Goal: Task Accomplishment & Management: Use online tool/utility

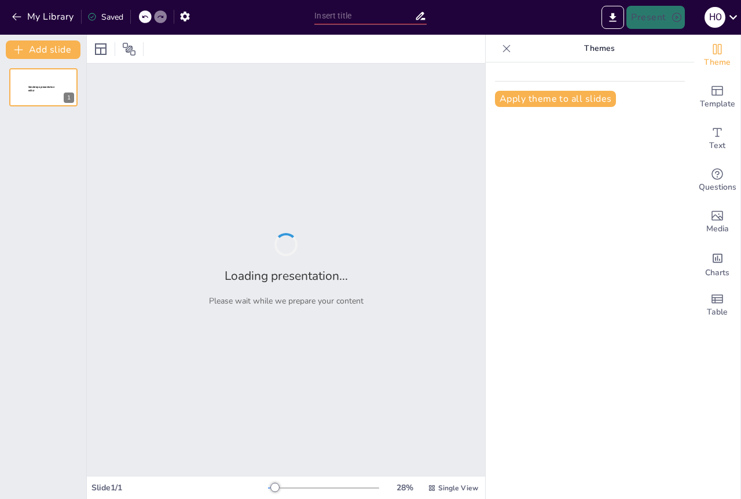
type input "La Tabla Periódica: Clave para Comprender la Salud"
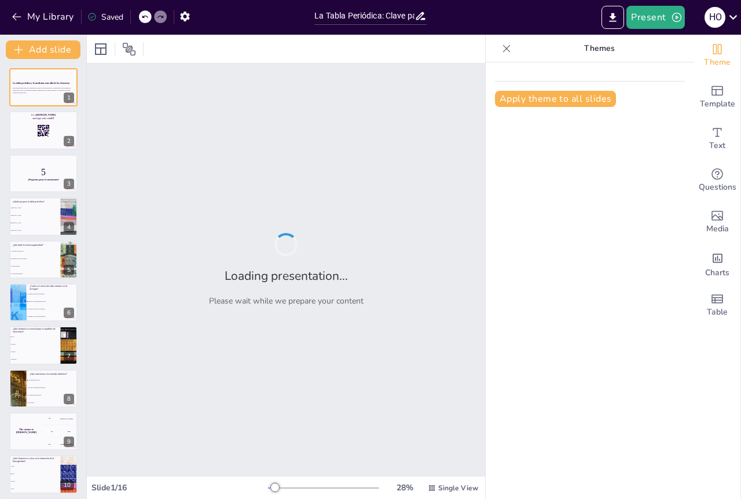
checkbox input "true"
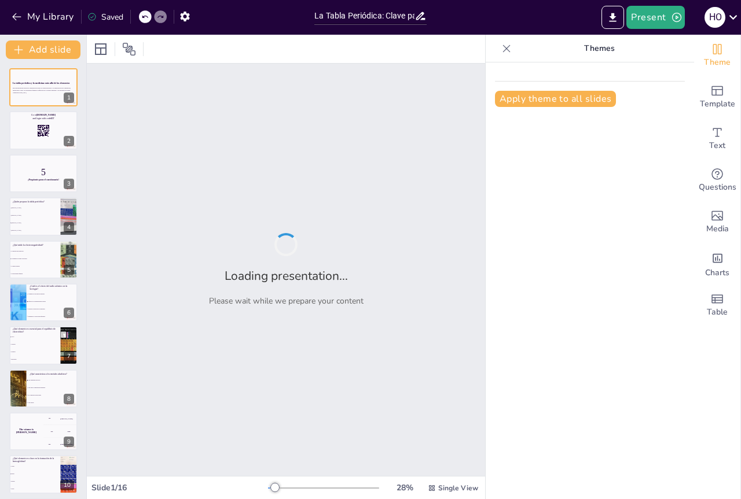
checkbox input "true"
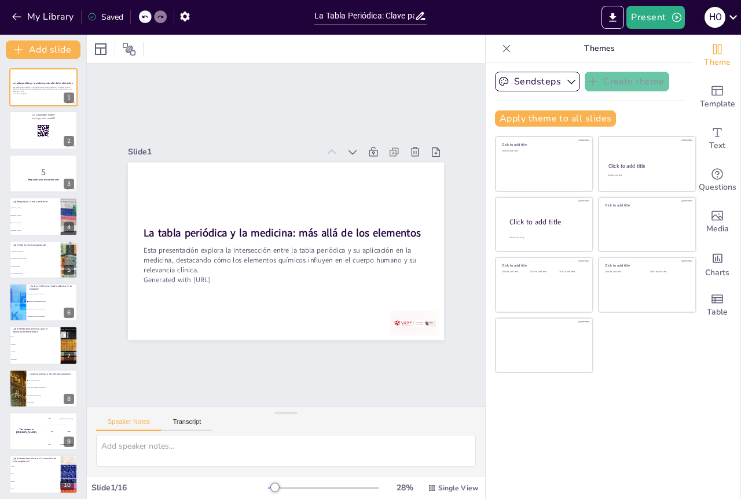
click at [727, 18] on icon at bounding box center [733, 17] width 16 height 16
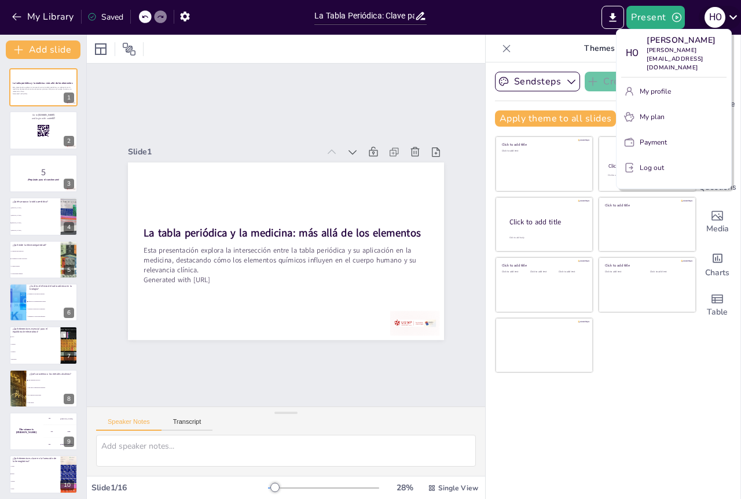
click at [727, 18] on div at bounding box center [370, 249] width 741 height 499
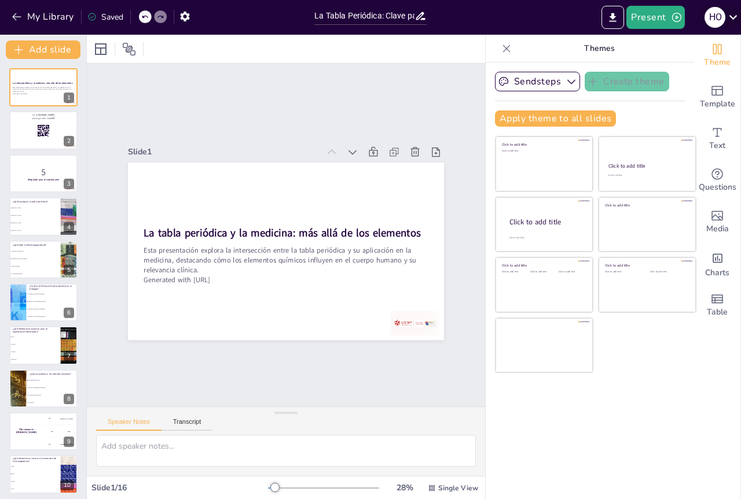
click at [727, 18] on icon at bounding box center [733, 17] width 16 height 16
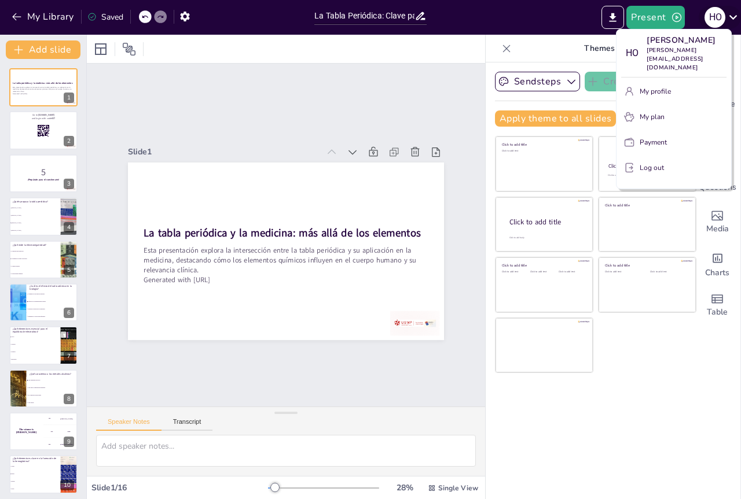
click at [727, 18] on div at bounding box center [370, 249] width 741 height 499
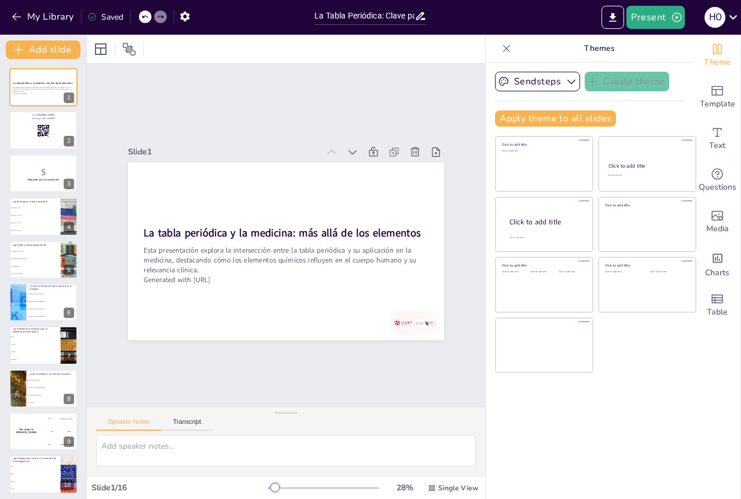
checkbox input "true"
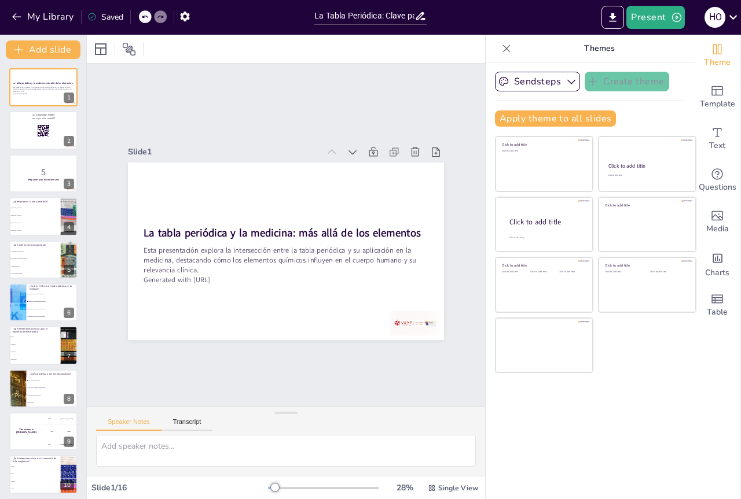
checkbox input "true"
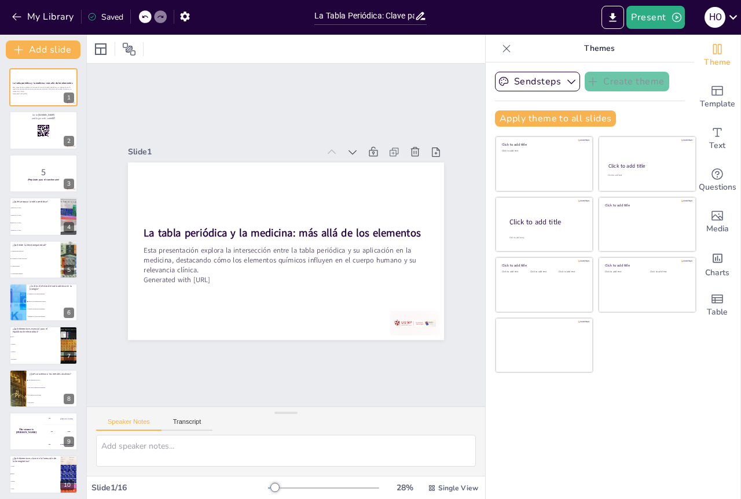
checkbox input "true"
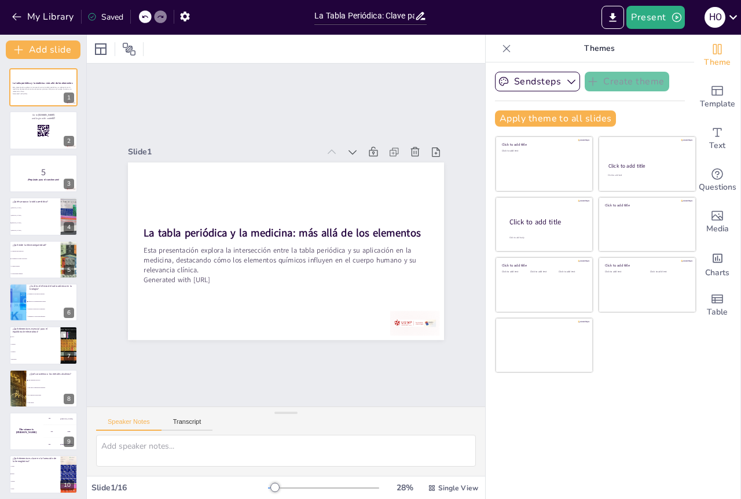
checkbox input "true"
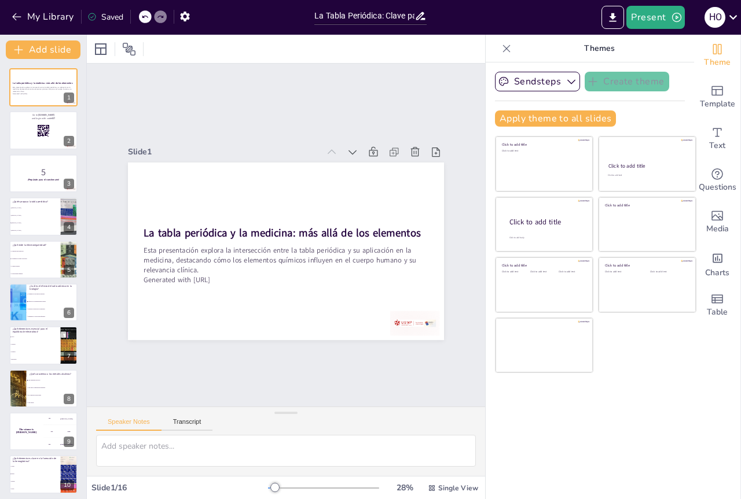
checkbox input "true"
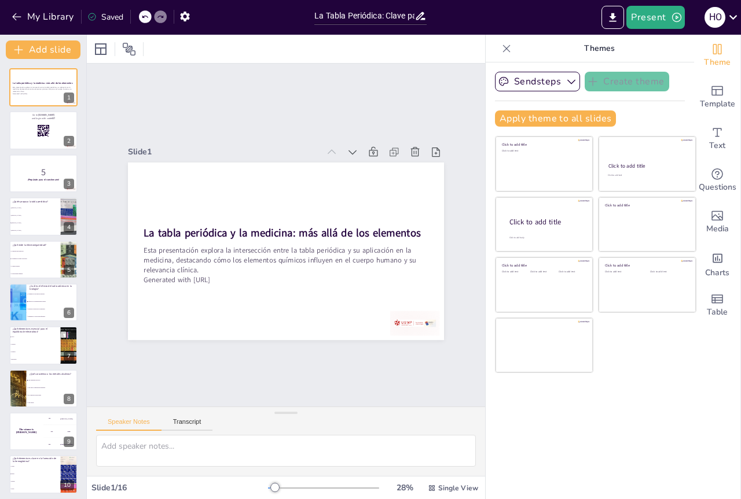
checkbox input "true"
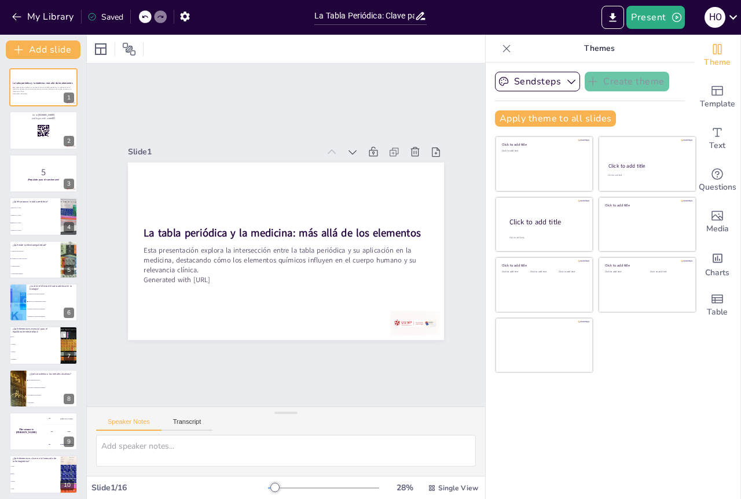
checkbox input "true"
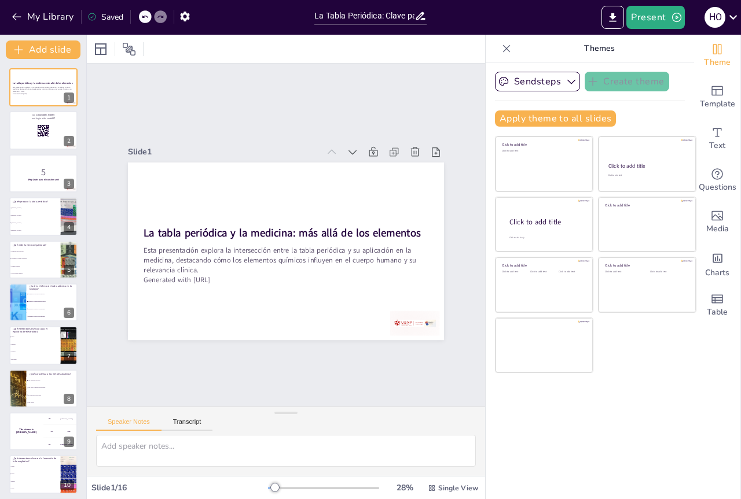
checkbox input "true"
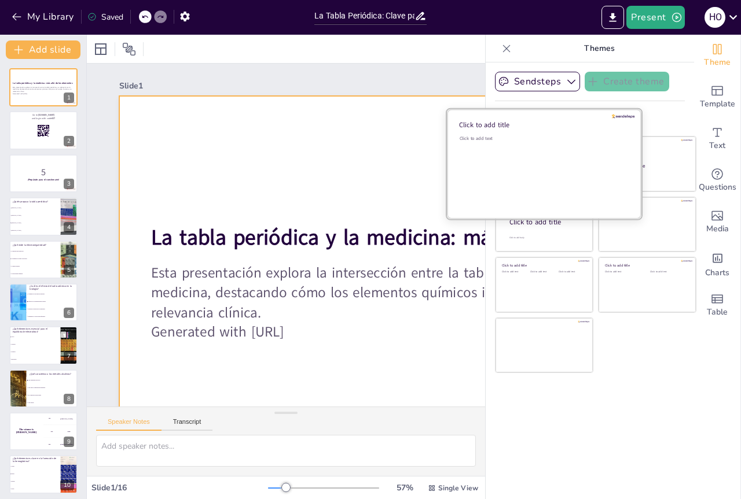
checkbox input "true"
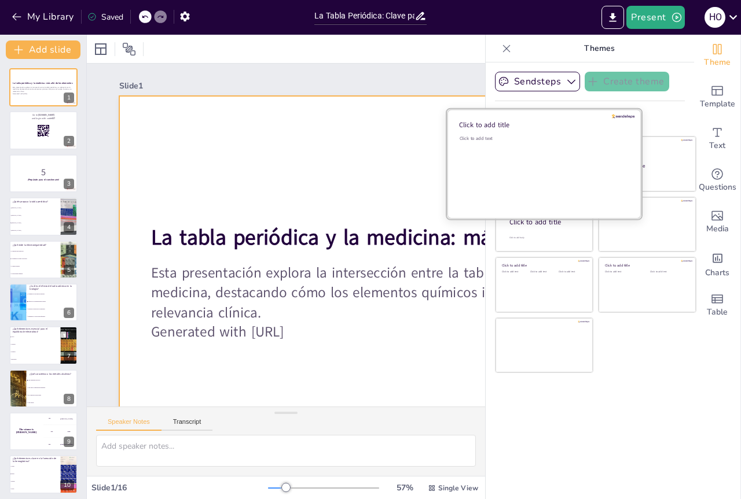
checkbox input "true"
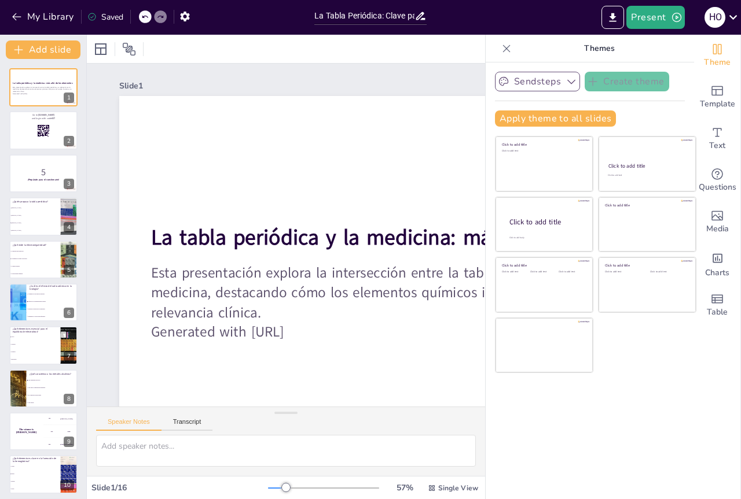
click at [567, 81] on icon "button" at bounding box center [571, 82] width 8 height 5
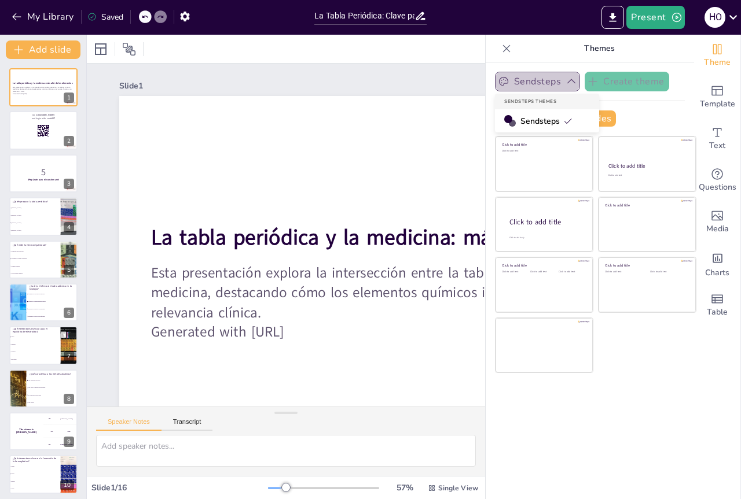
click at [565, 81] on icon "button" at bounding box center [571, 82] width 12 height 12
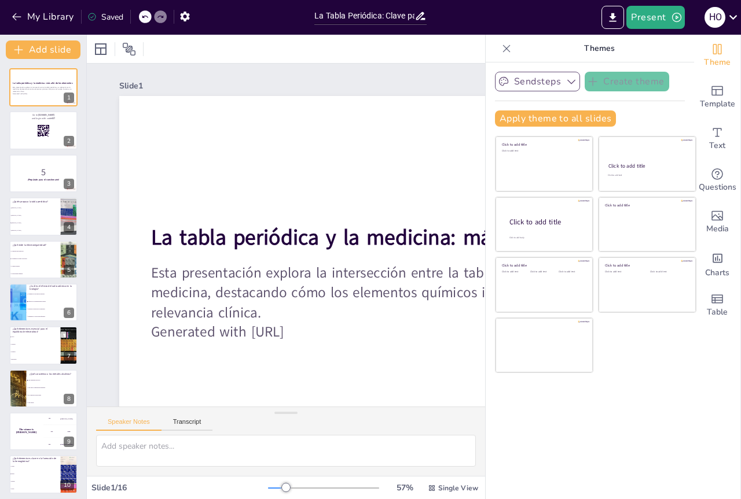
checkbox input "true"
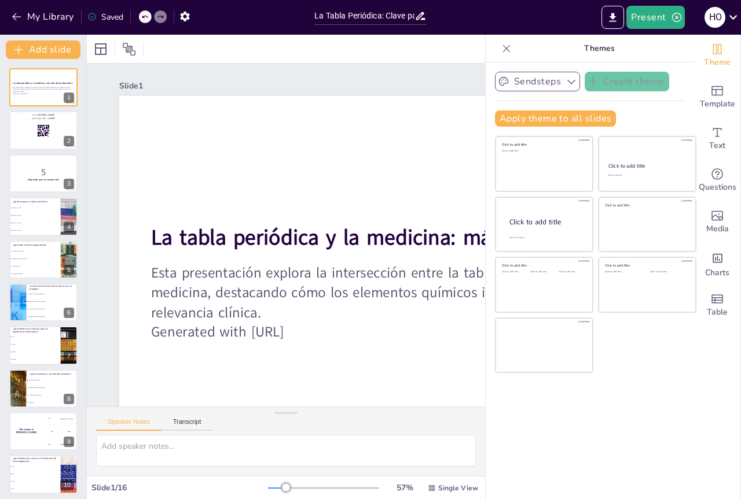
checkbox input "true"
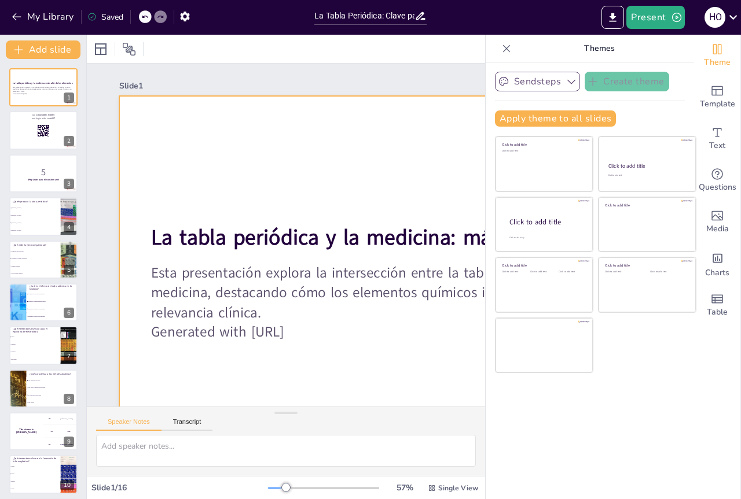
checkbox input "true"
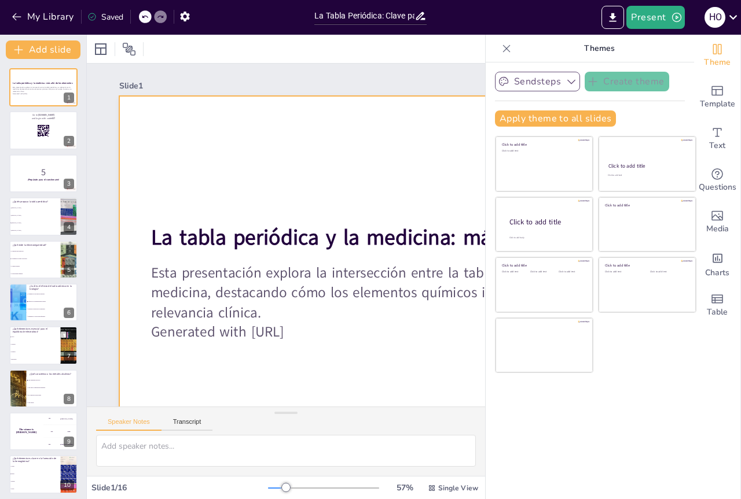
checkbox input "true"
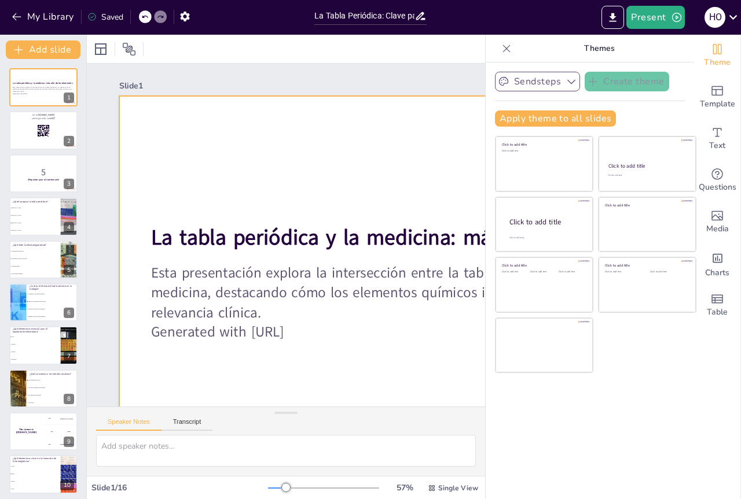
checkbox input "true"
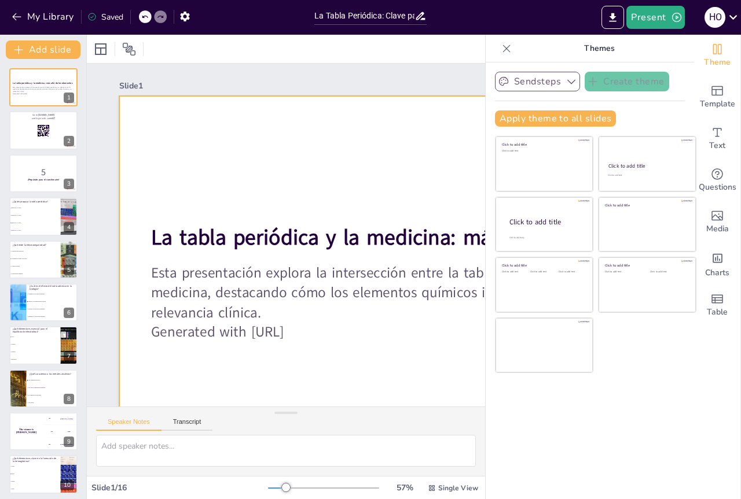
checkbox input "true"
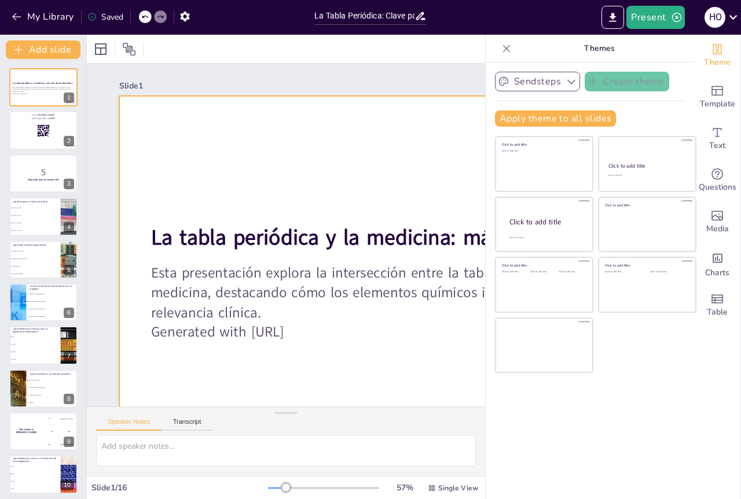
checkbox input "true"
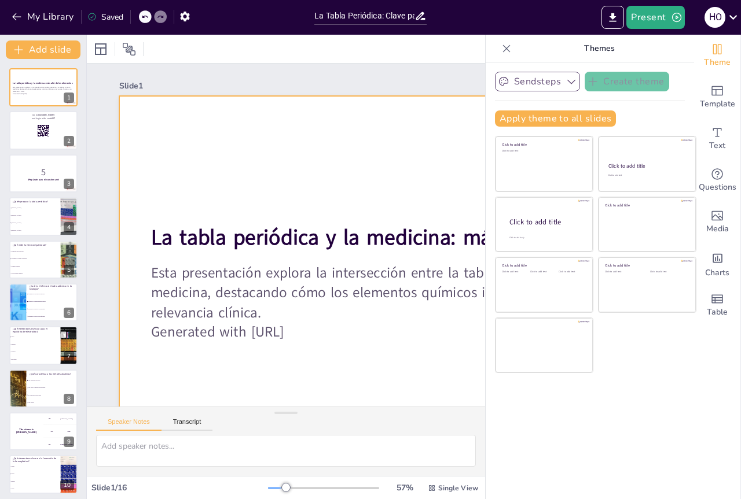
checkbox input "true"
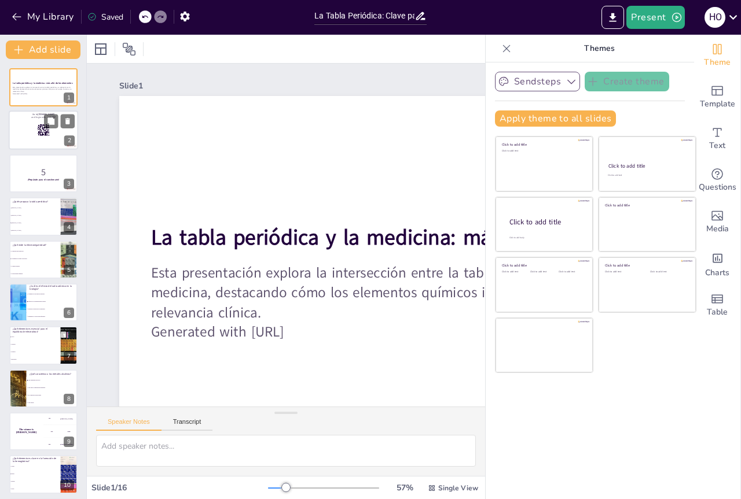
checkbox input "true"
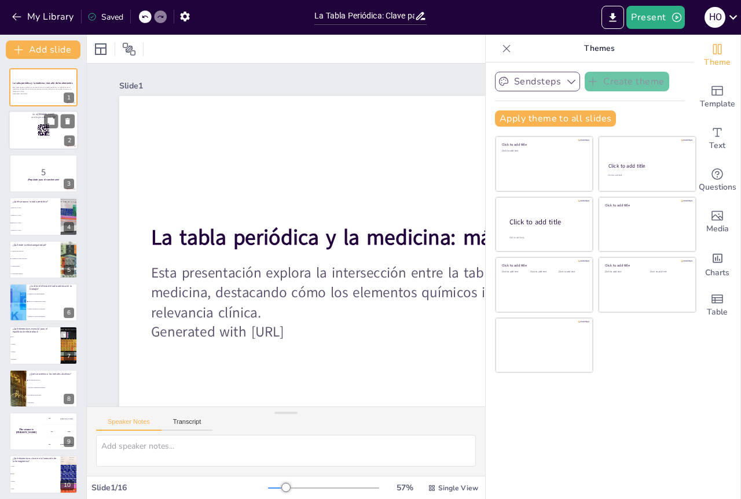
checkbox input "true"
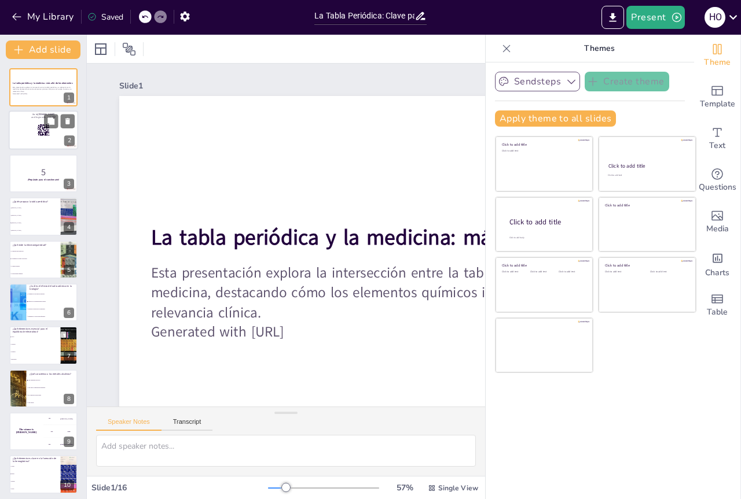
click at [65, 130] on div at bounding box center [43, 130] width 69 height 39
checkbox input "true"
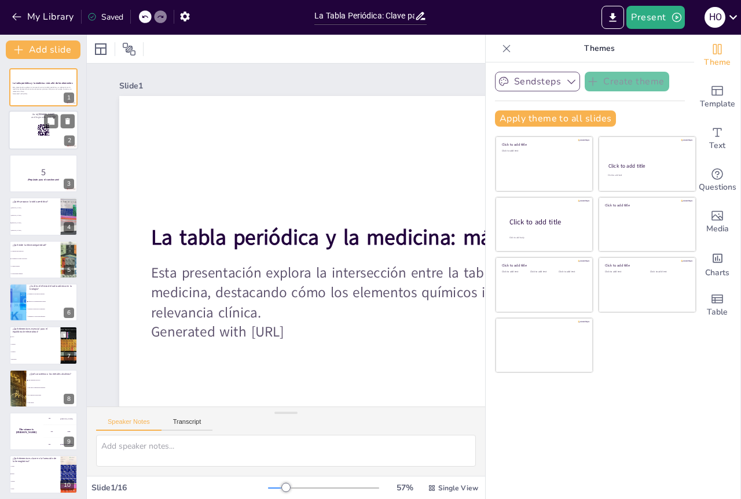
checkbox input "true"
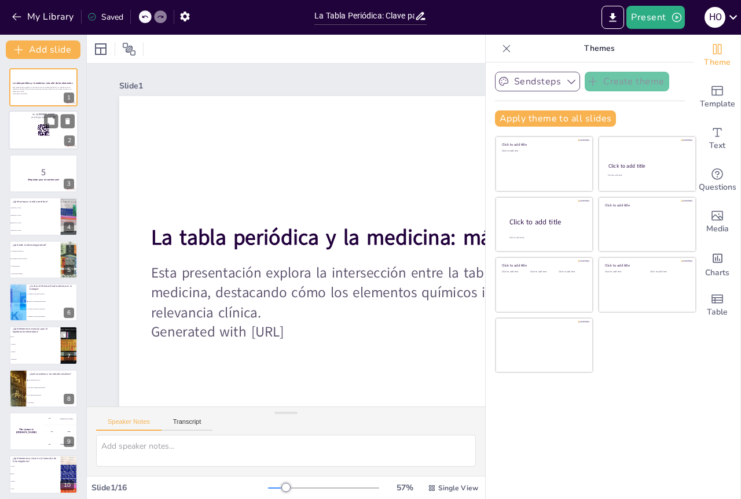
checkbox input "true"
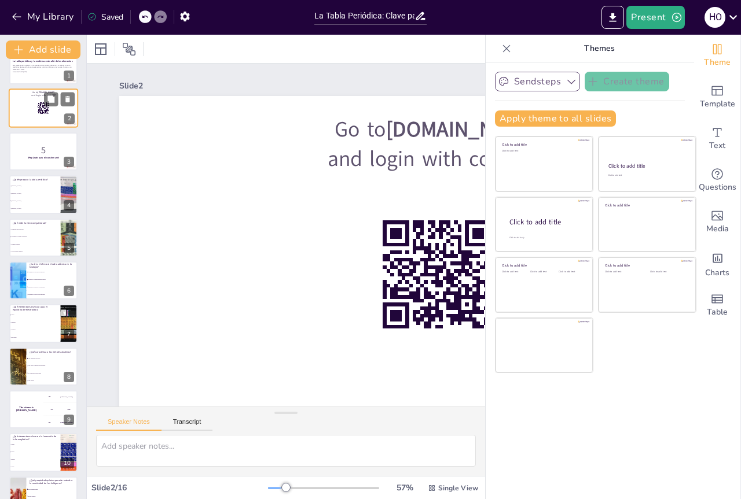
checkbox input "true"
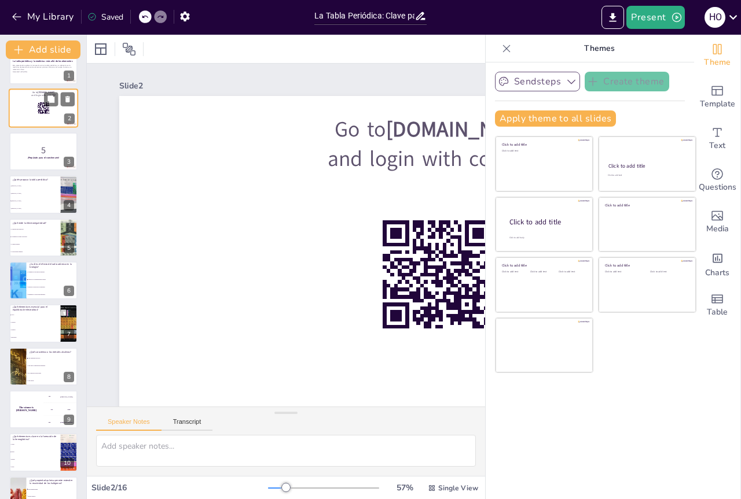
checkbox input "true"
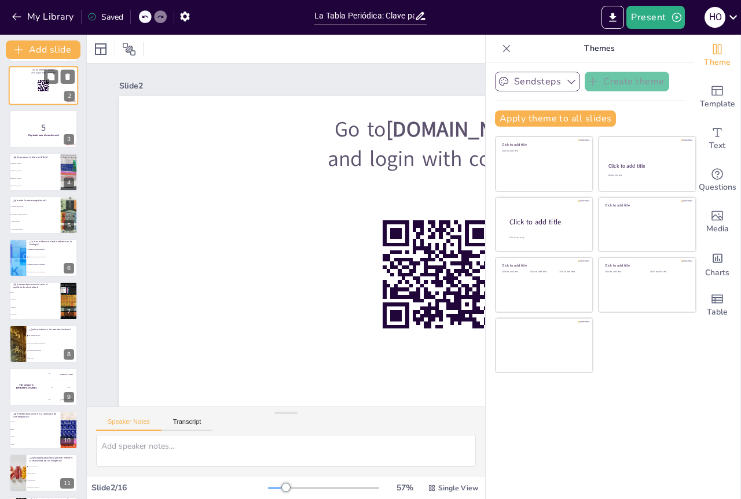
checkbox input "true"
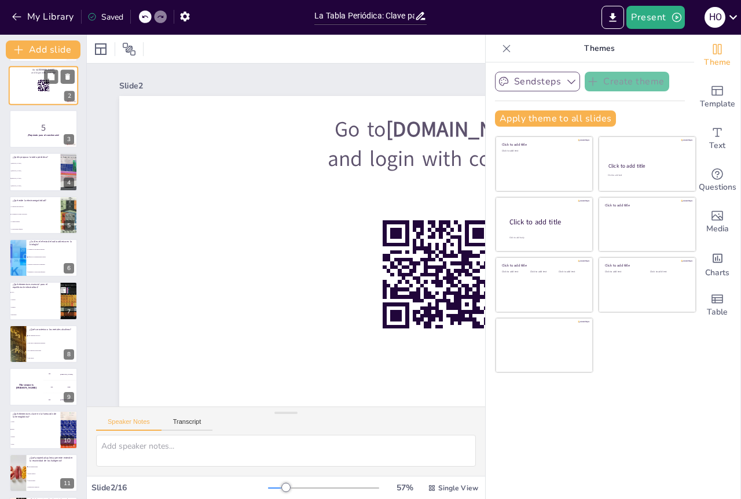
checkbox input "true"
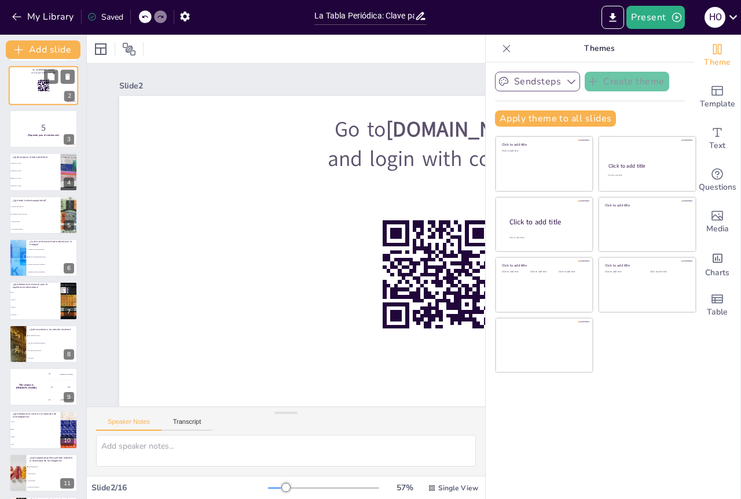
checkbox input "true"
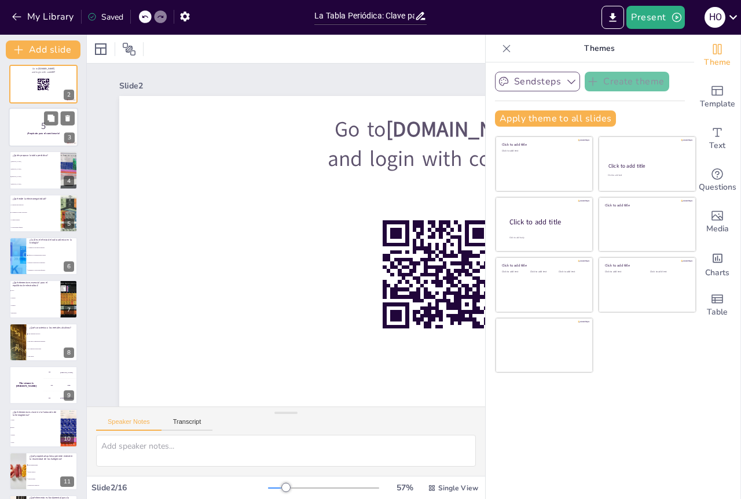
checkbox input "true"
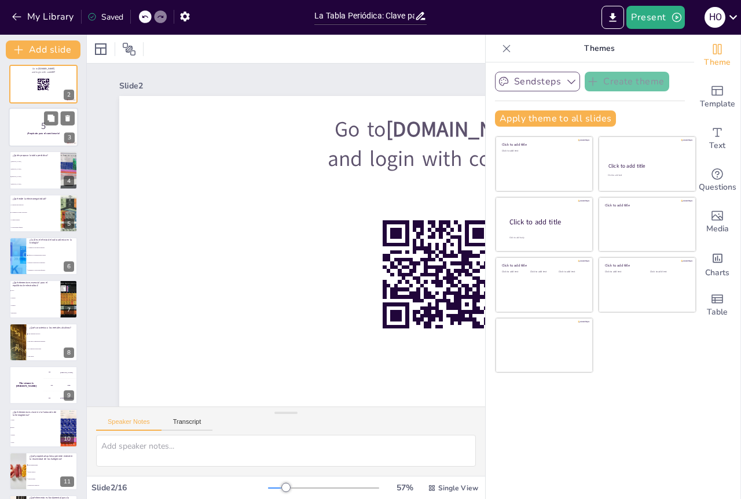
checkbox input "true"
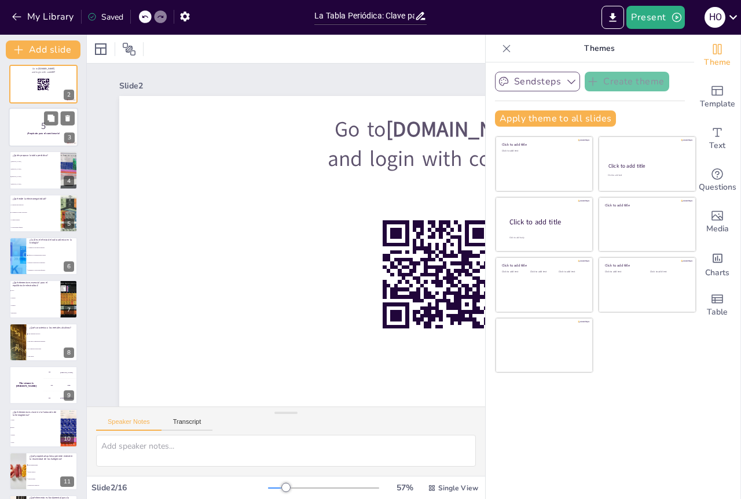
checkbox input "true"
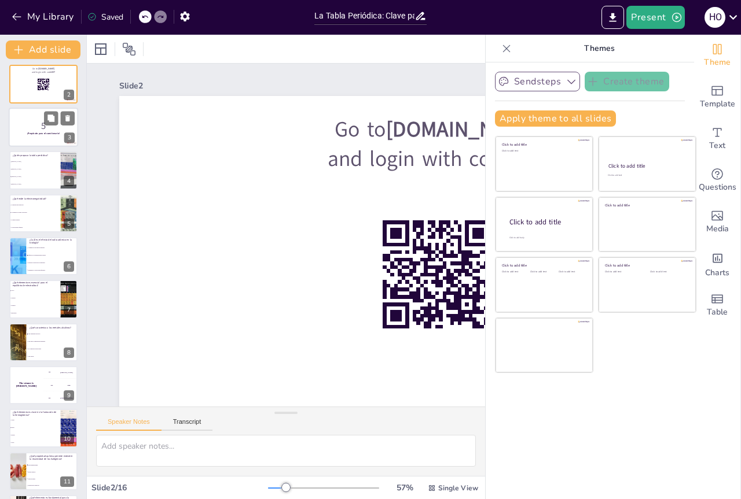
checkbox input "true"
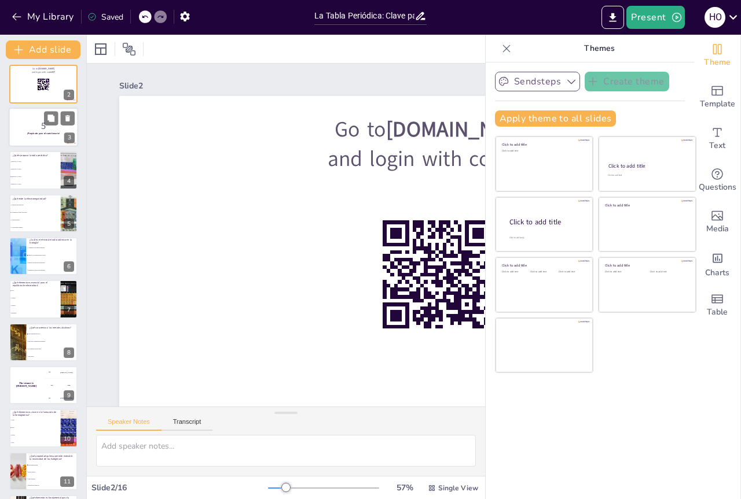
checkbox input "true"
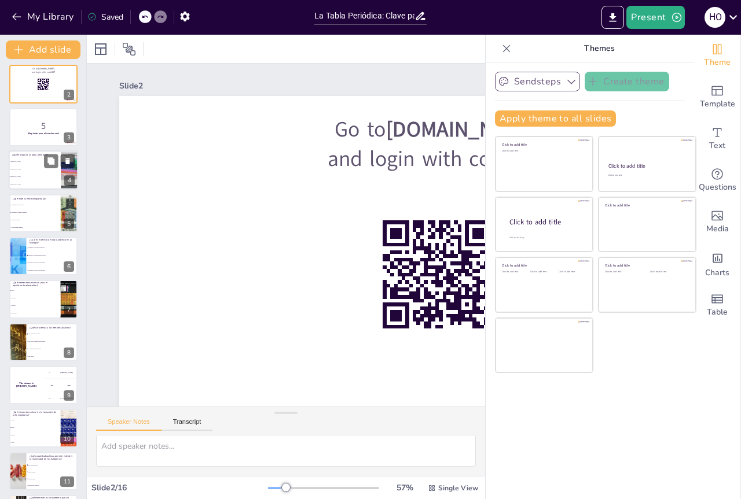
checkbox input "true"
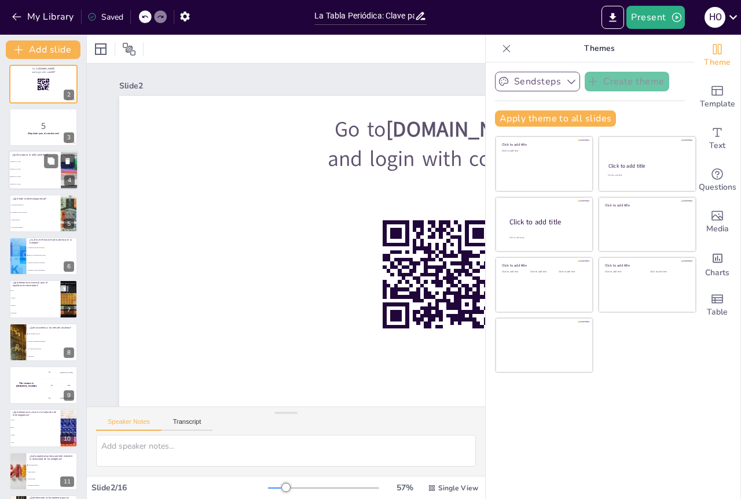
checkbox input "true"
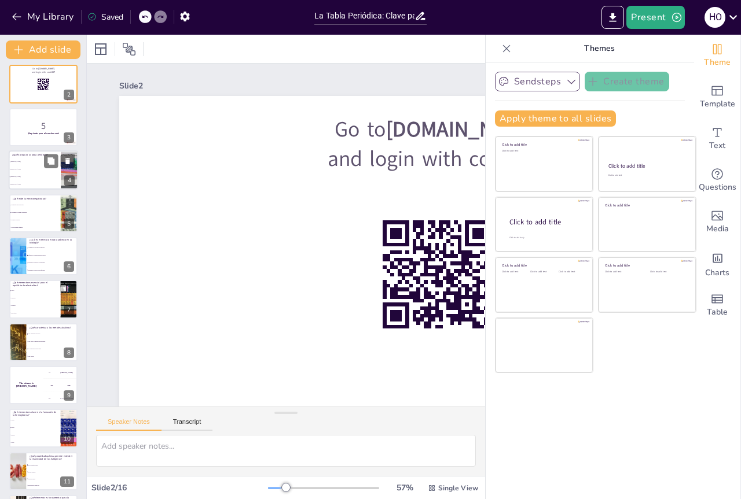
checkbox input "true"
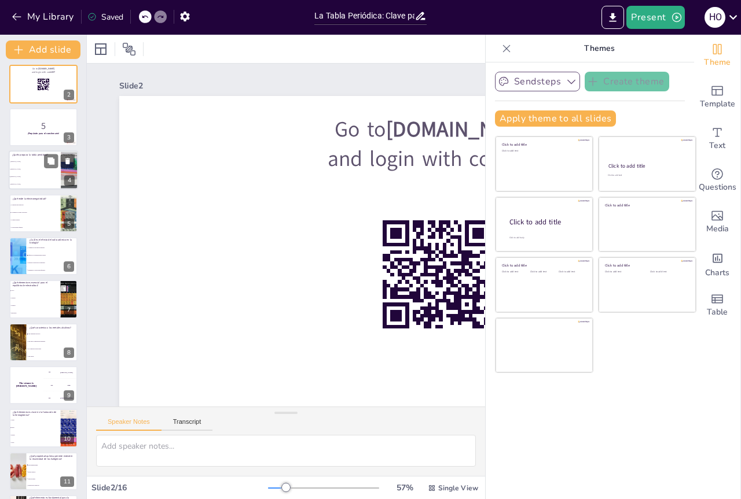
checkbox input "true"
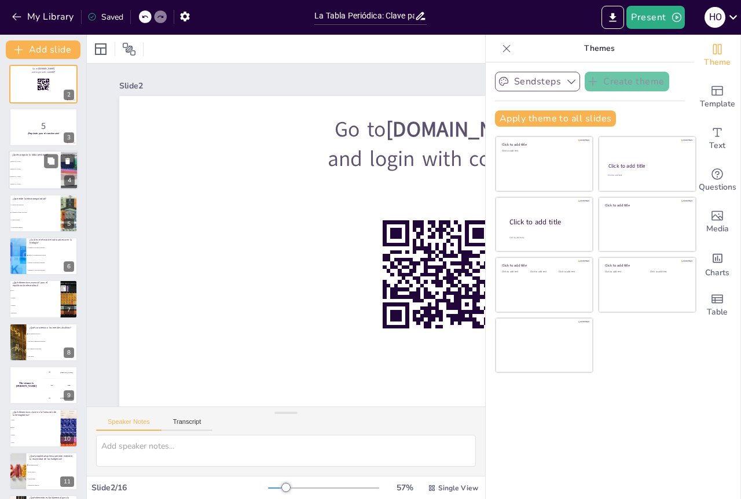
checkbox input "true"
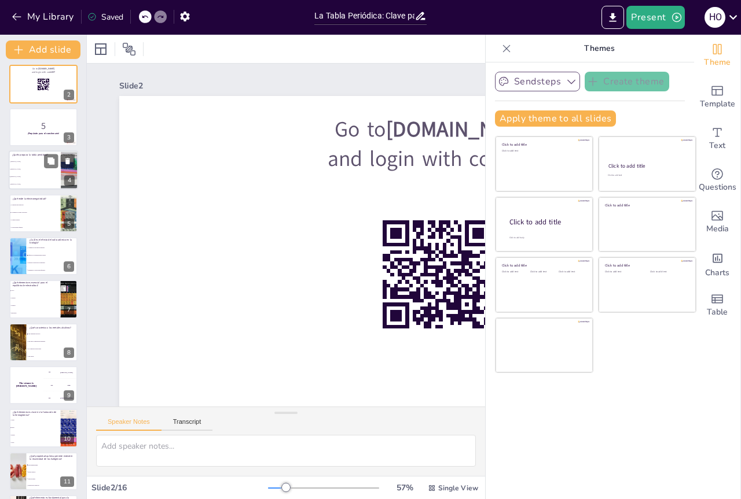
checkbox input "true"
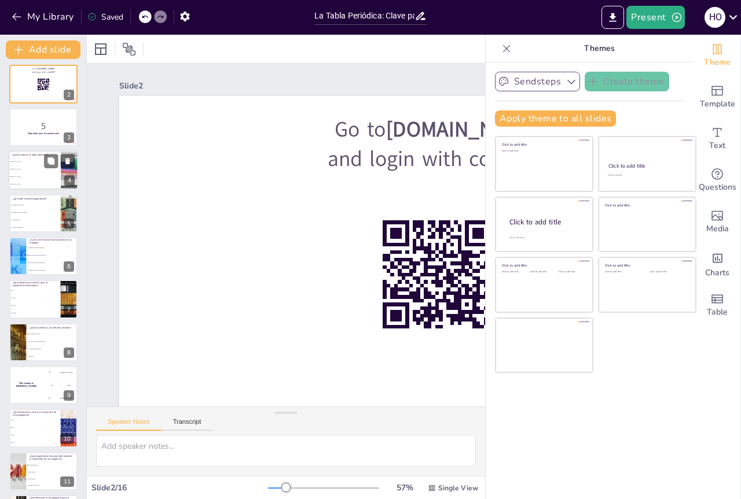
checkbox input "true"
click at [37, 166] on li "[PERSON_NAME]" at bounding box center [35, 170] width 52 height 8
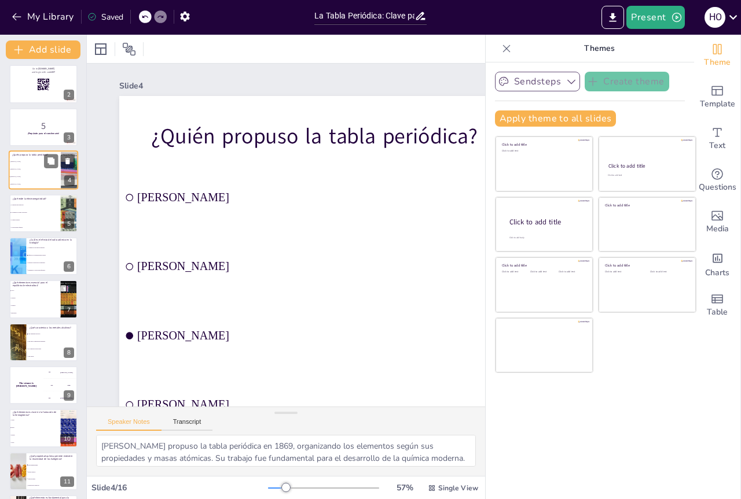
scroll to position [0, 0]
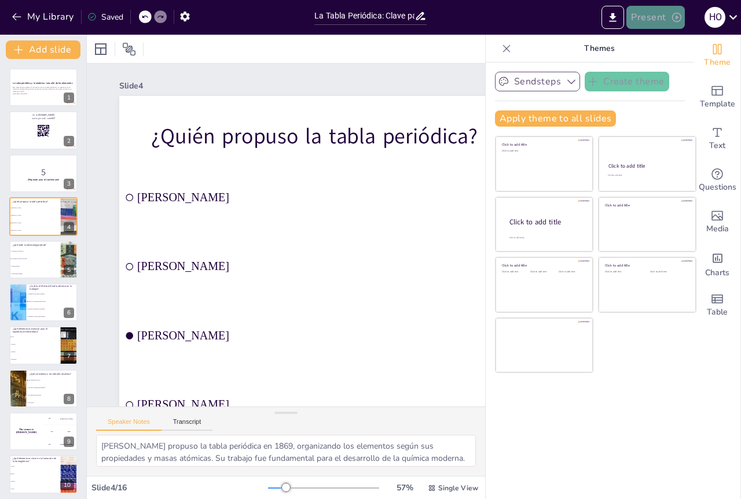
click at [649, 19] on button "Present" at bounding box center [655, 17] width 58 height 23
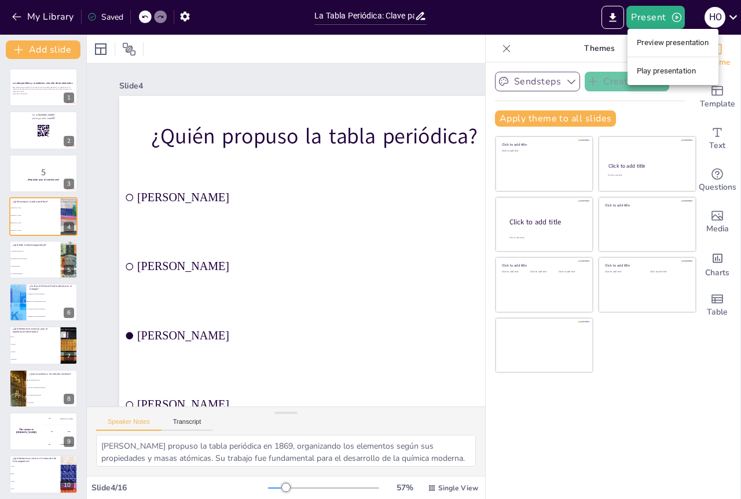
click at [649, 68] on li "Play presentation" at bounding box center [672, 71] width 91 height 19
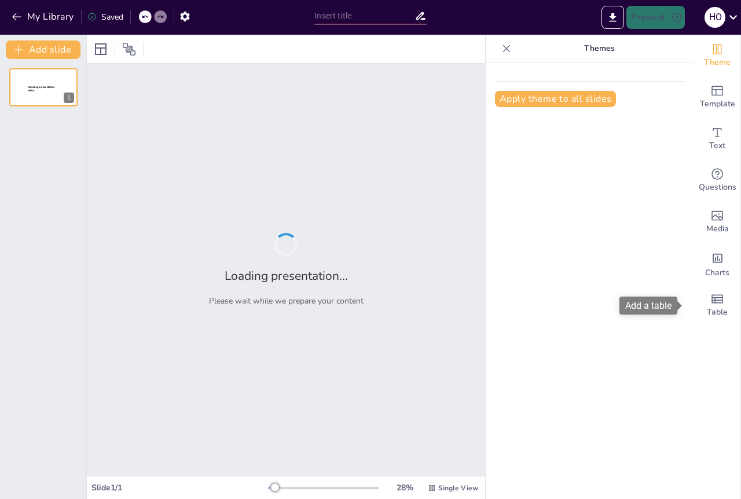
type input "La Tabla Periódica: Clave para Comprender la Salud"
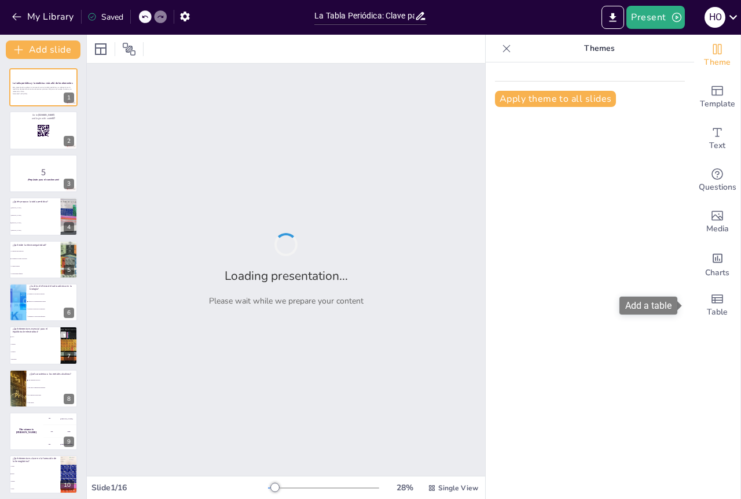
checkbox input "true"
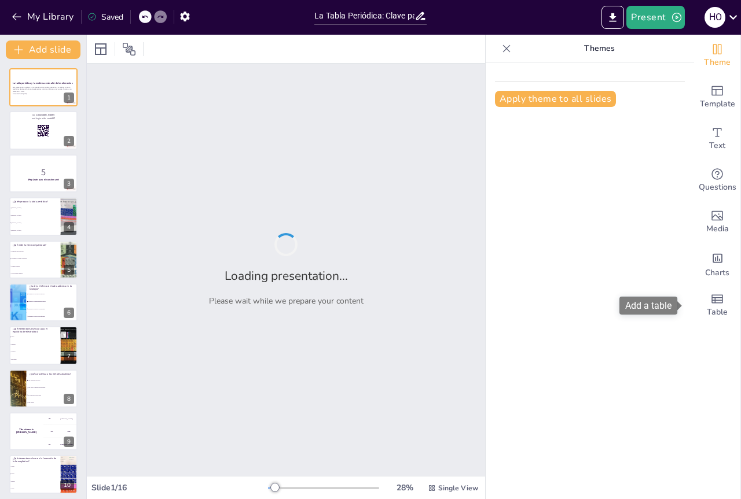
checkbox input "true"
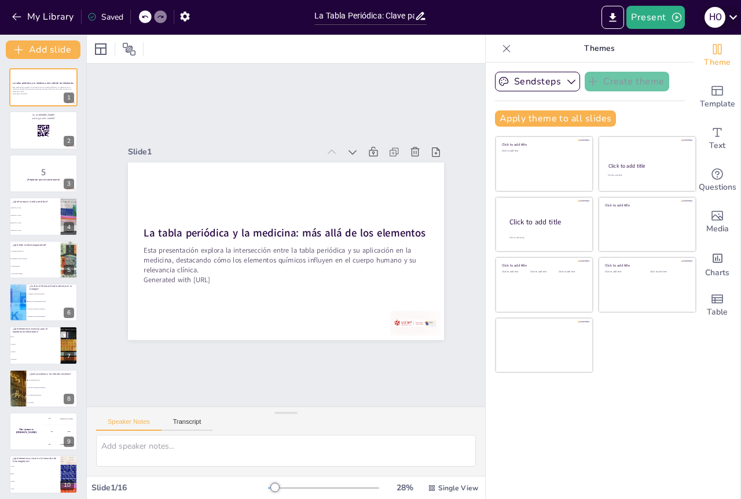
click at [729, 19] on icon at bounding box center [733, 17] width 16 height 16
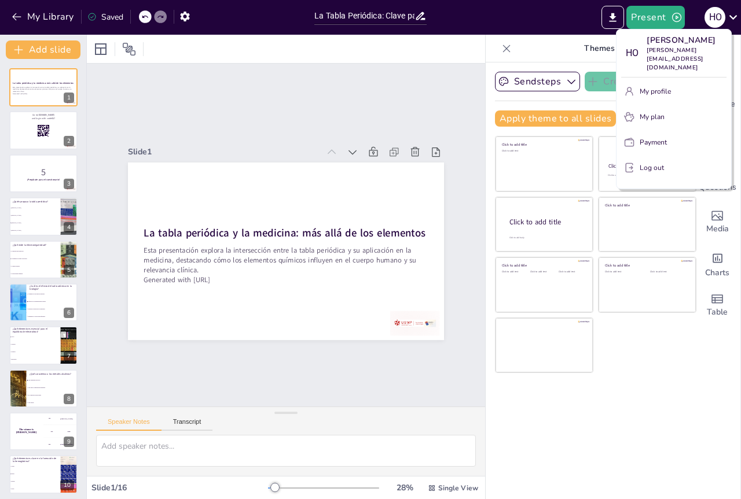
click at [663, 112] on p "My plan" at bounding box center [651, 117] width 25 height 10
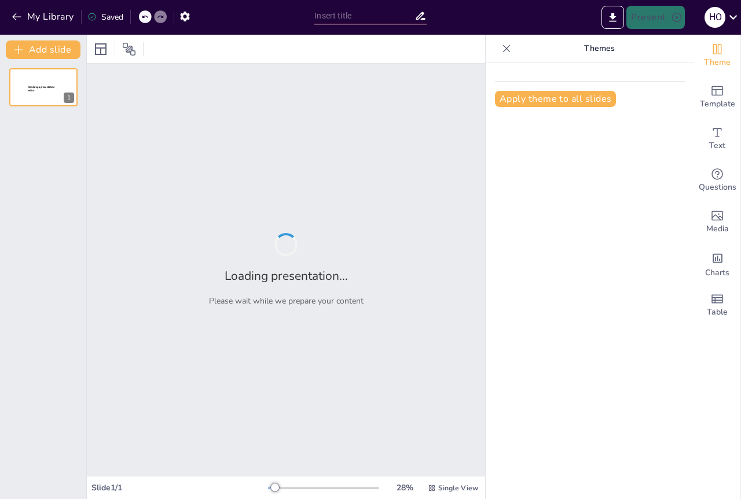
type input "La Tabla Periódica: Clave para Comprender la Salud"
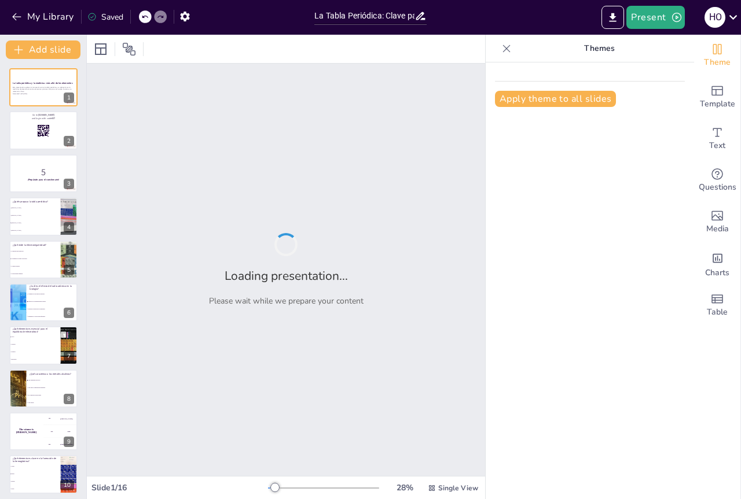
checkbox input "true"
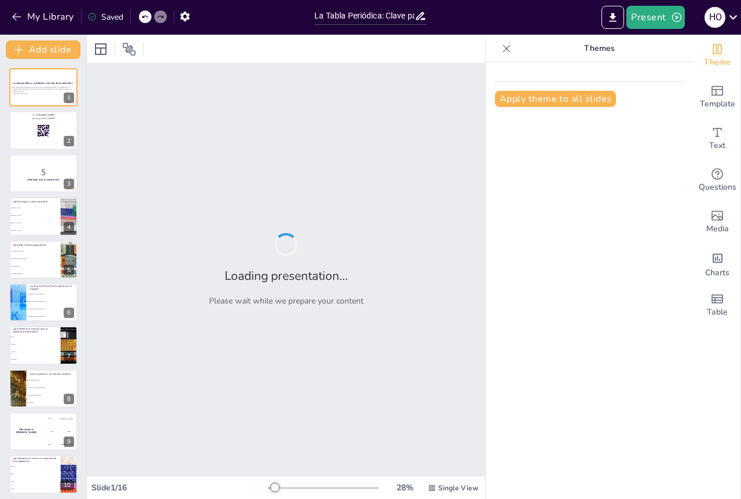
checkbox input "true"
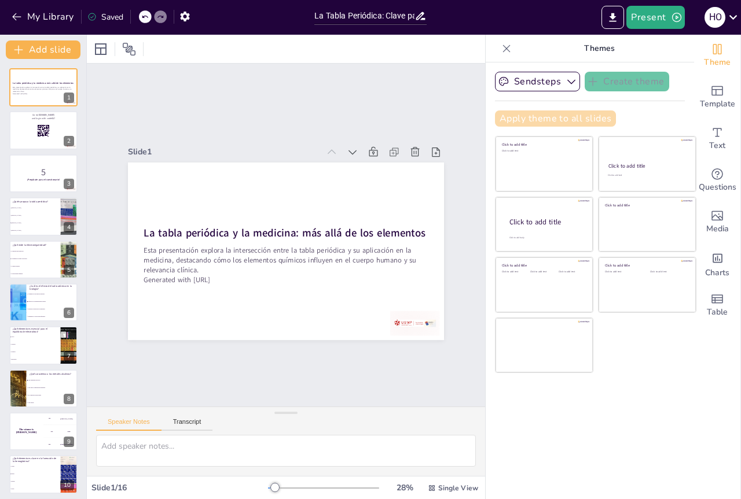
click at [495, 119] on button "Apply theme to all slides" at bounding box center [555, 119] width 121 height 16
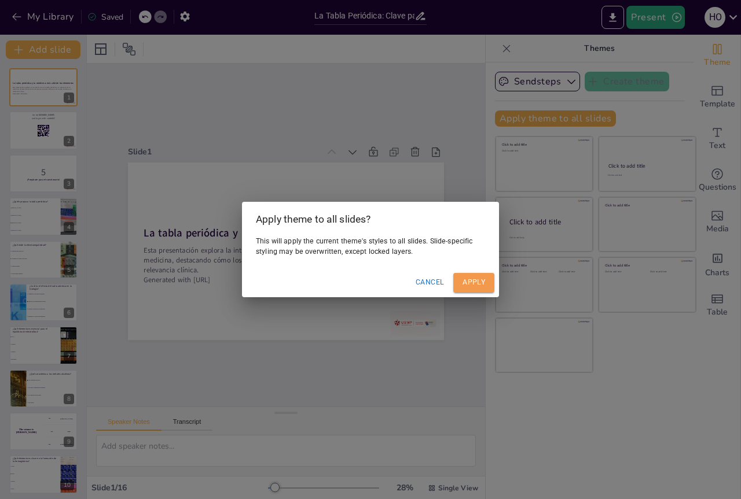
click at [480, 280] on button "Apply" at bounding box center [473, 282] width 41 height 19
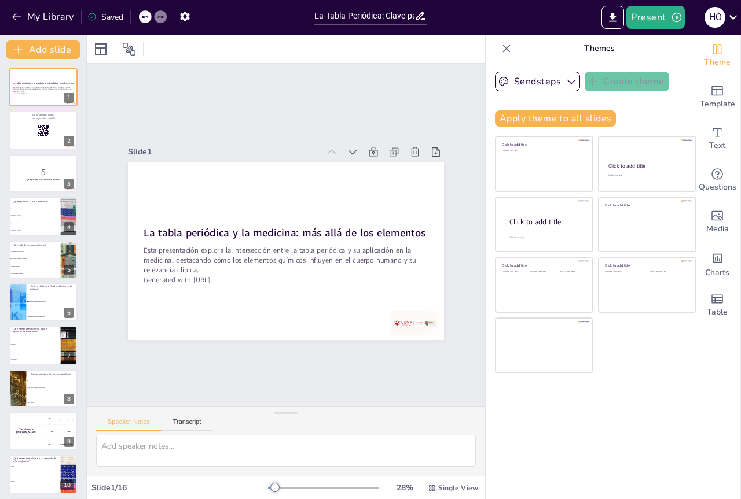
click at [117, 16] on div "Saved" at bounding box center [105, 17] width 36 height 11
click at [47, 12] on button "My Library" at bounding box center [44, 17] width 70 height 19
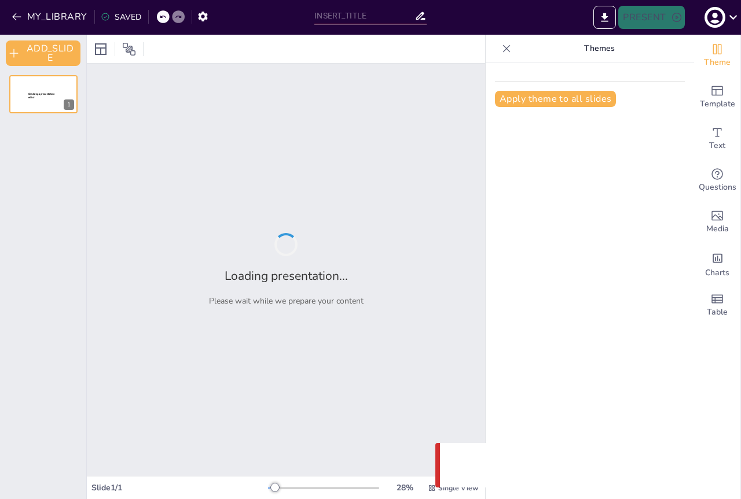
type input "La Tabla Periódica: Clave para Comprender la Salud"
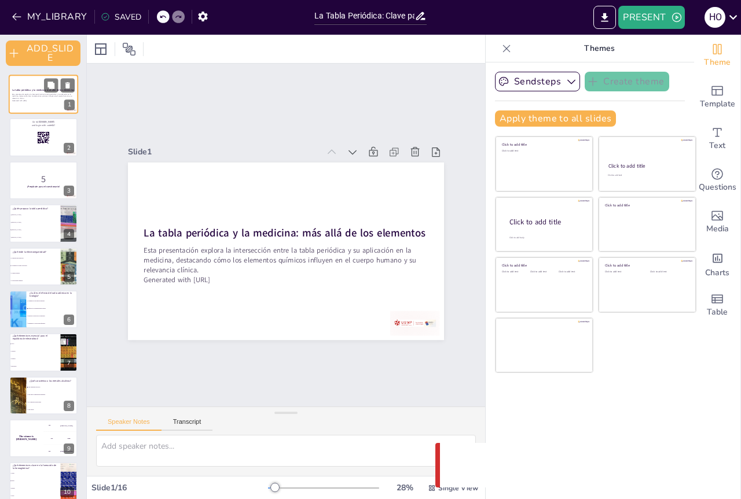
checkbox input "true"
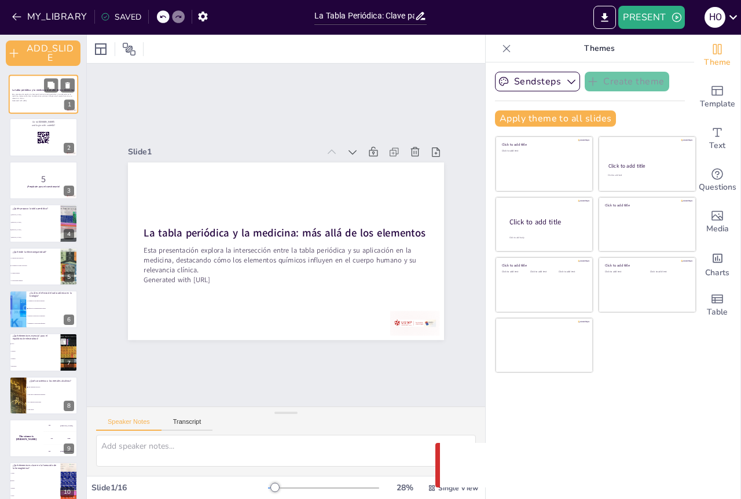
checkbox input "true"
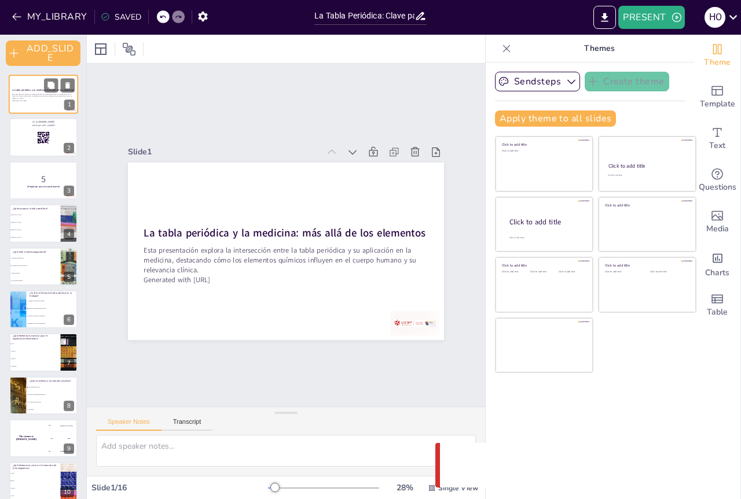
checkbox input "true"
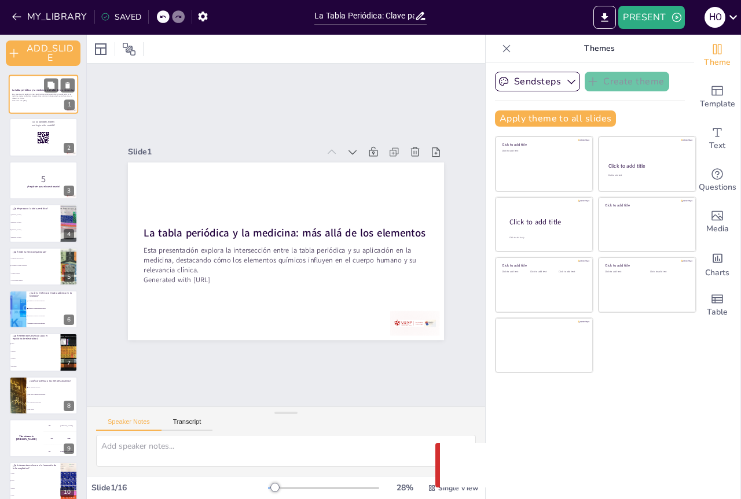
checkbox input "true"
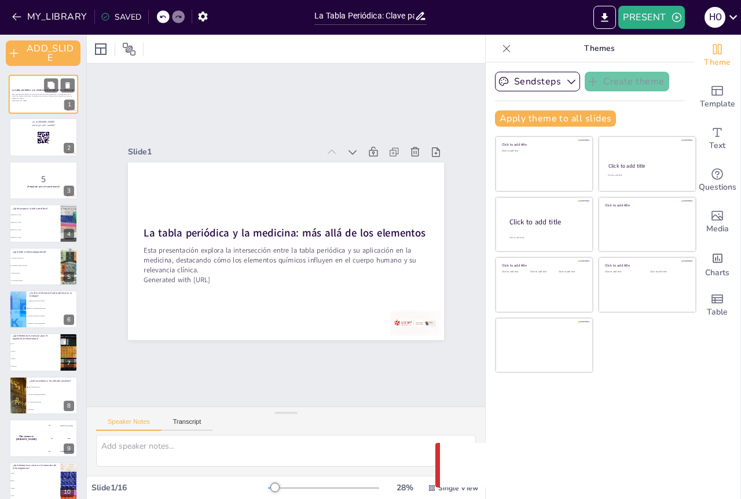
checkbox input "true"
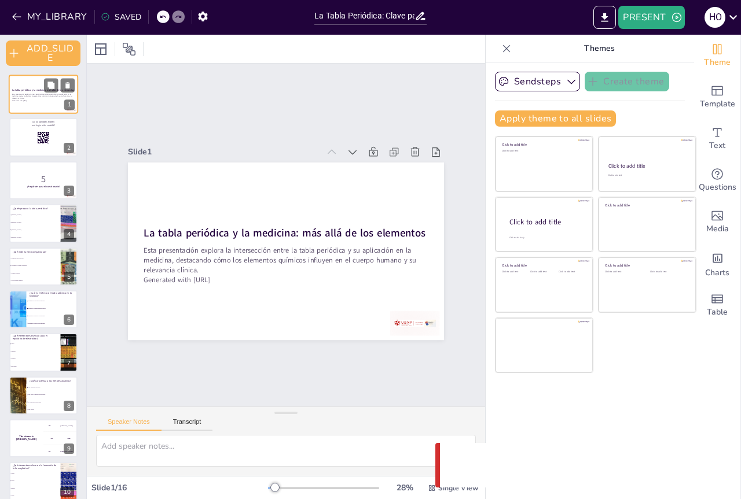
checkbox input "true"
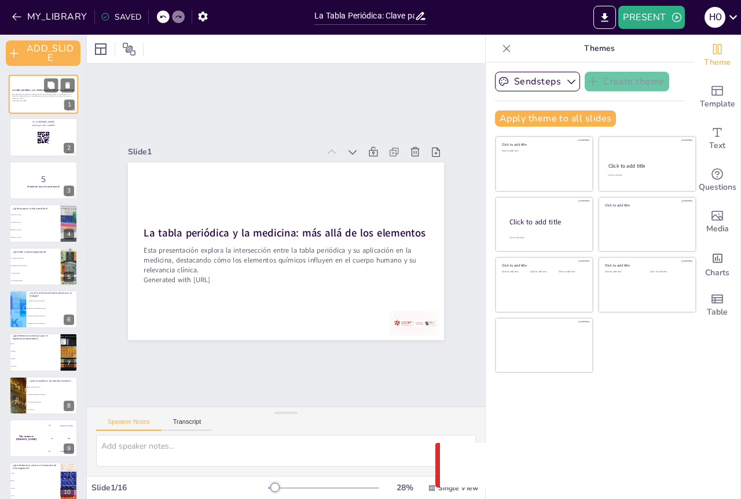
checkbox input "true"
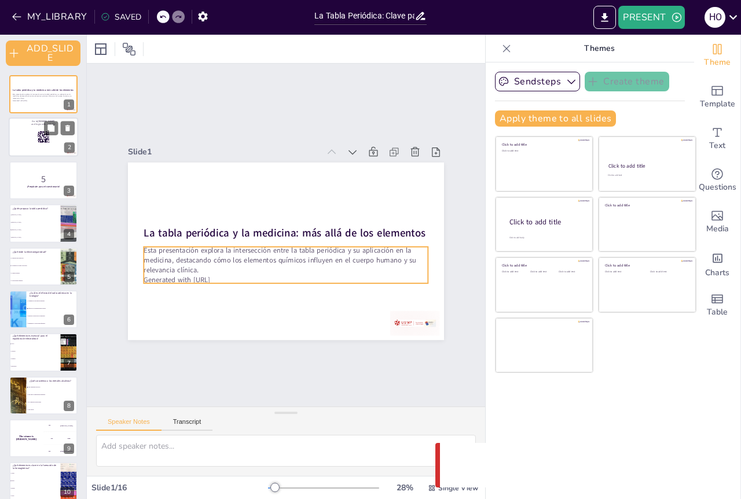
checkbox input "true"
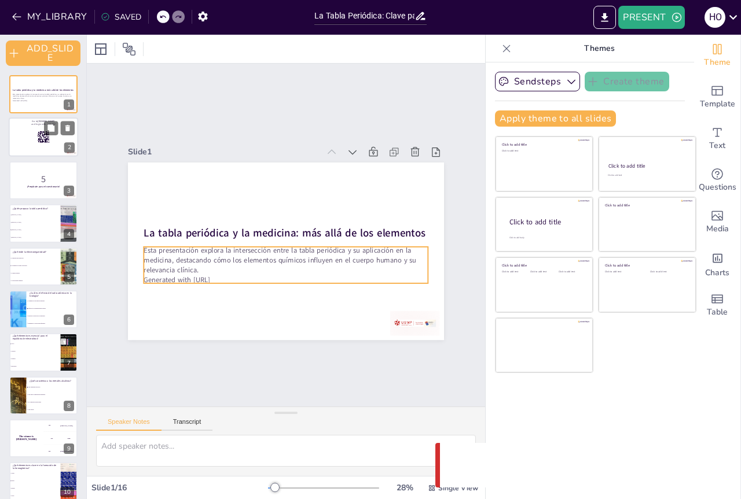
checkbox input "true"
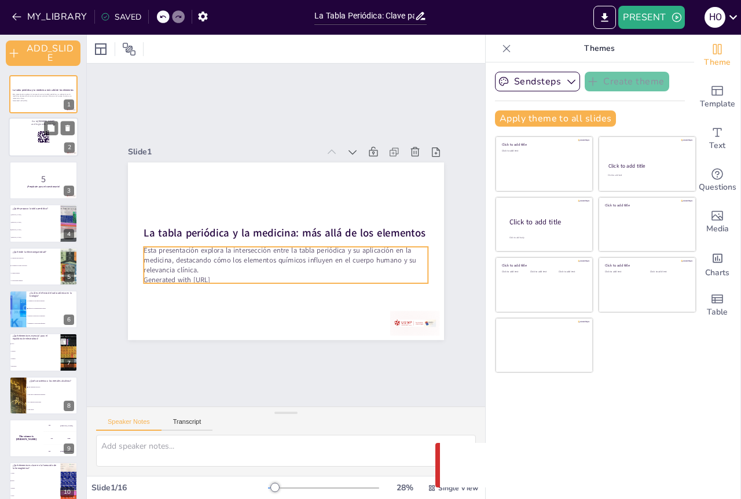
checkbox input "true"
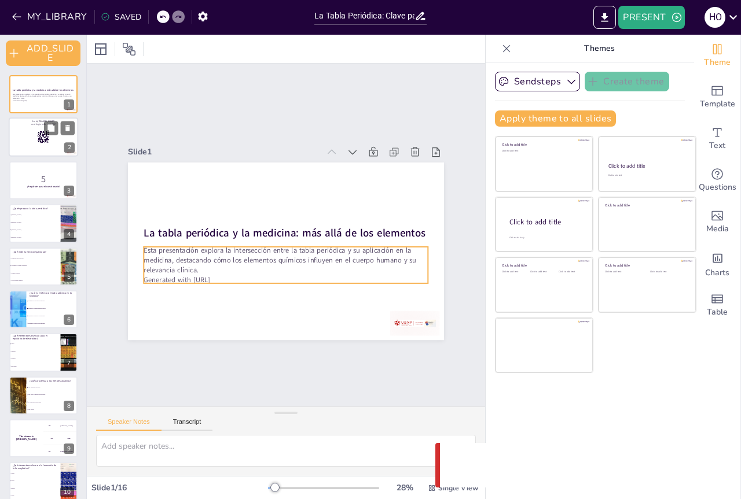
checkbox input "true"
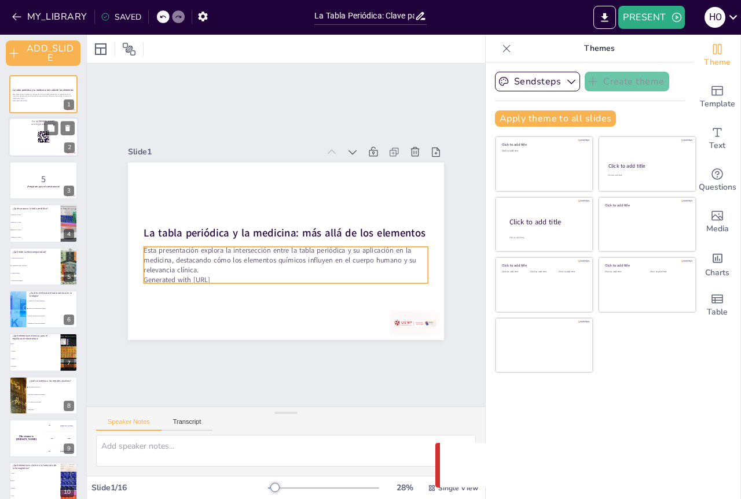
checkbox input "true"
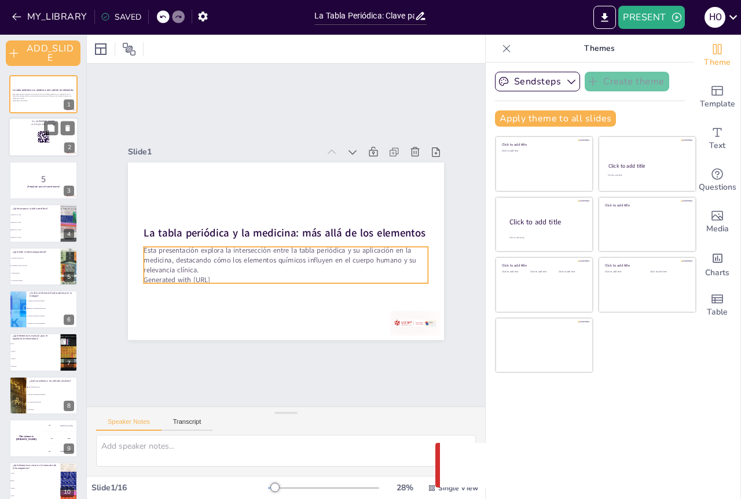
checkbox input "true"
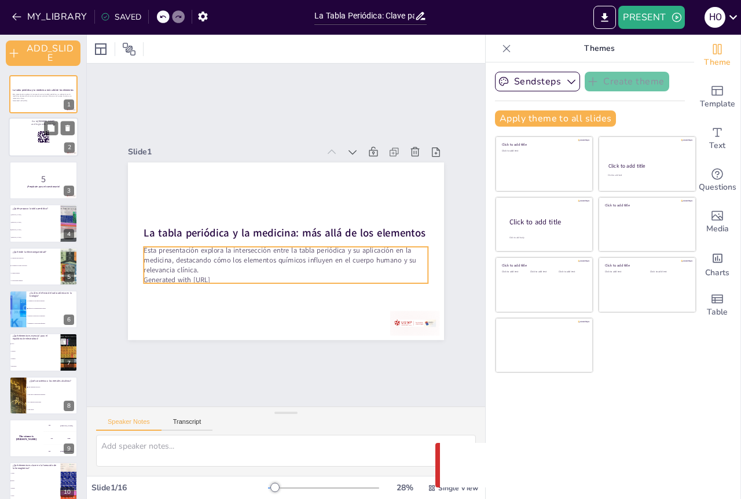
checkbox input "true"
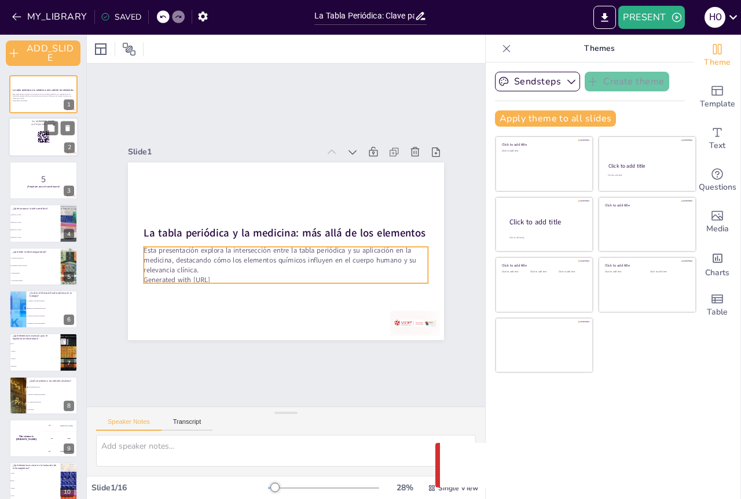
checkbox input "true"
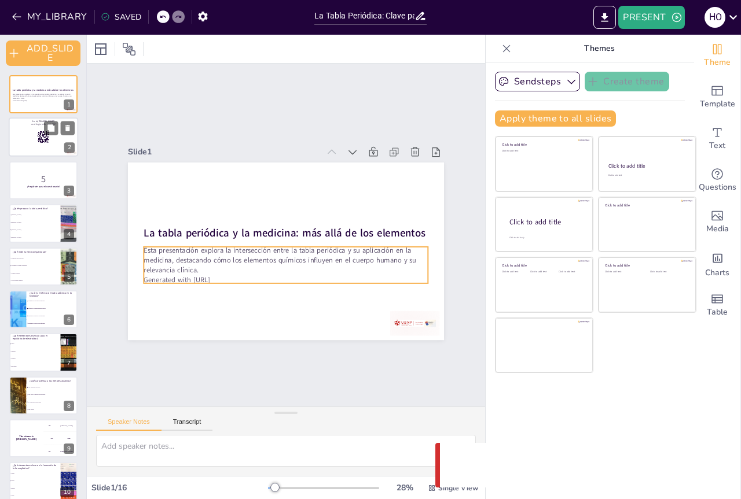
checkbox input "true"
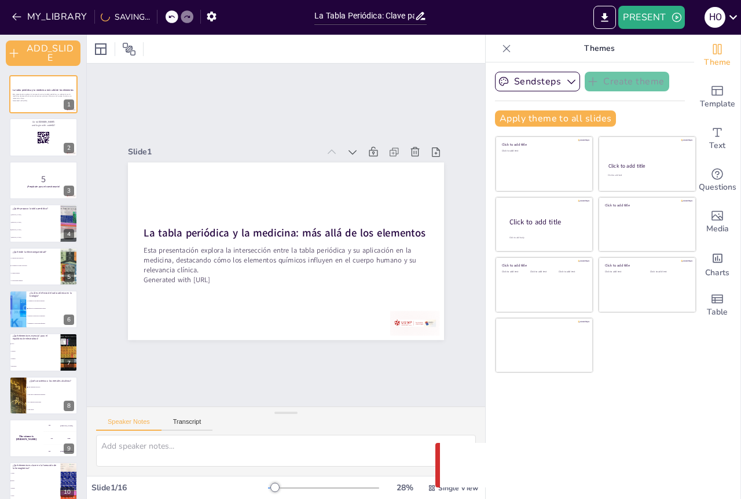
checkbox input "true"
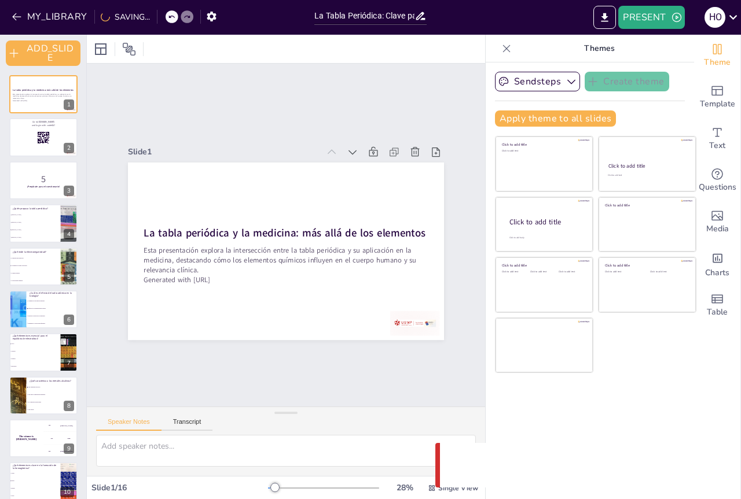
checkbox input "true"
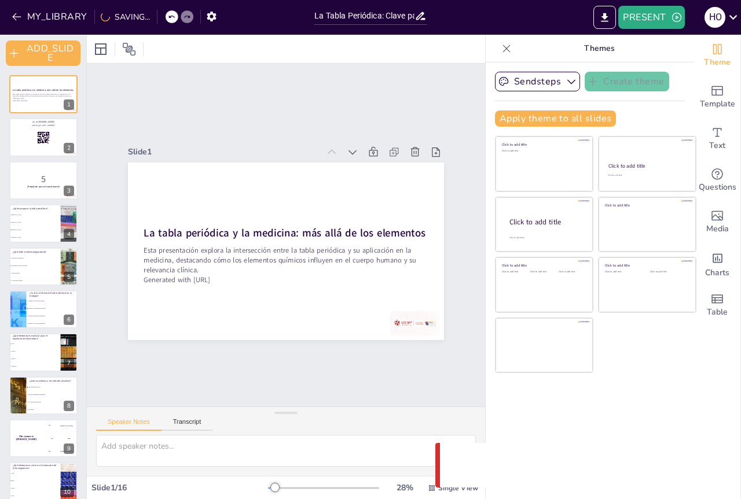
checkbox input "true"
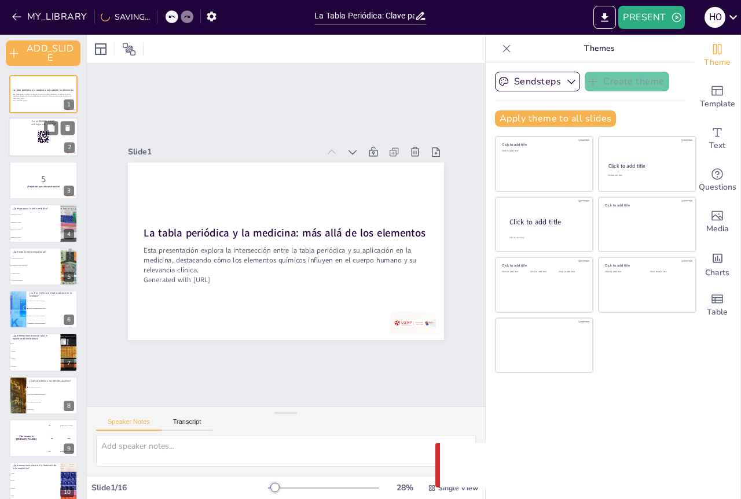
checkbox input "true"
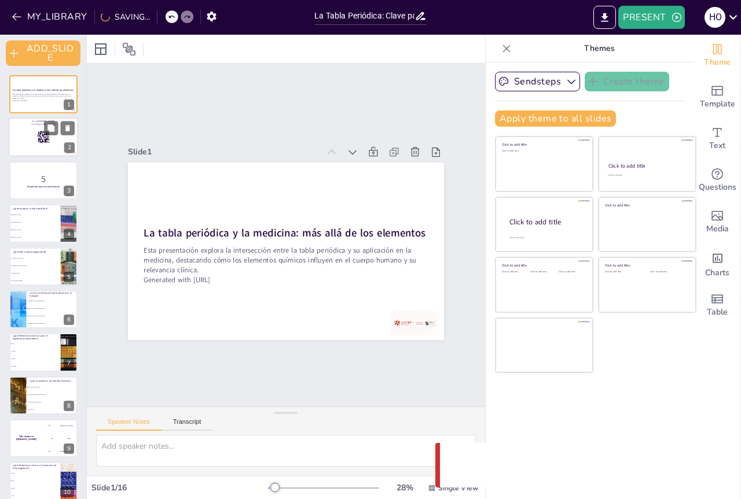
checkbox input "true"
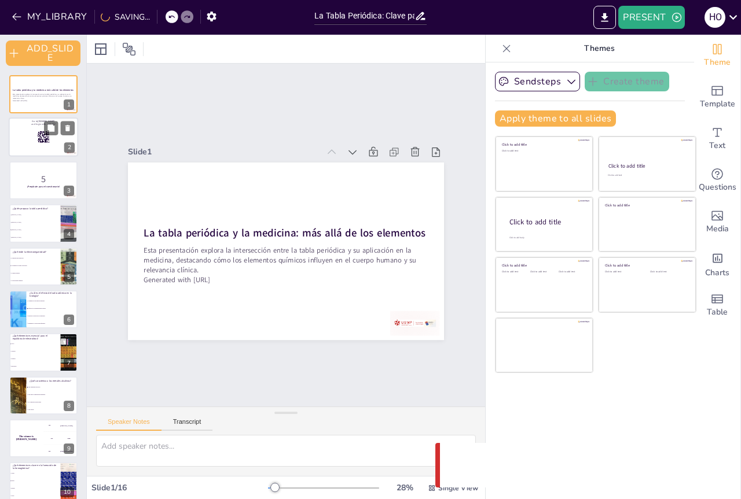
checkbox input "true"
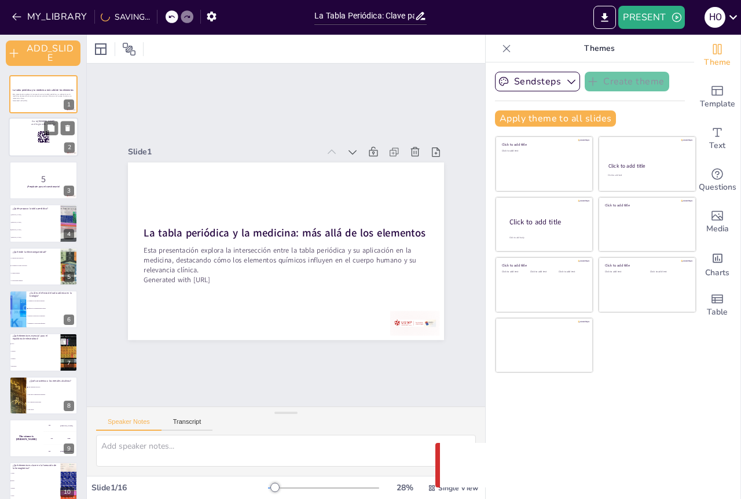
checkbox input "true"
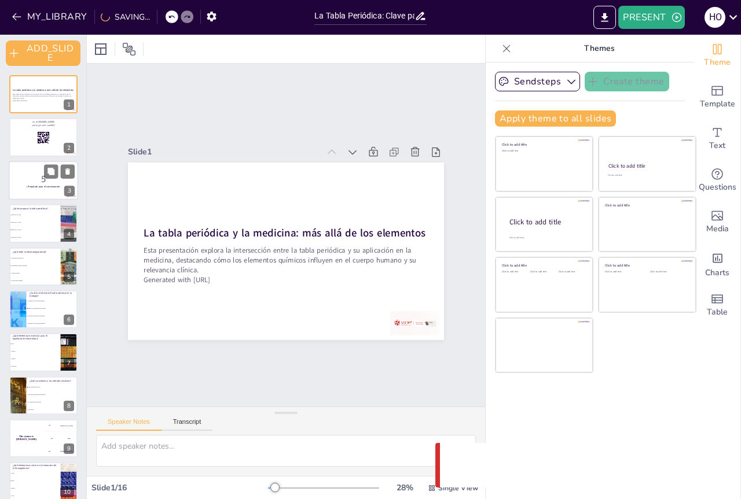
checkbox input "true"
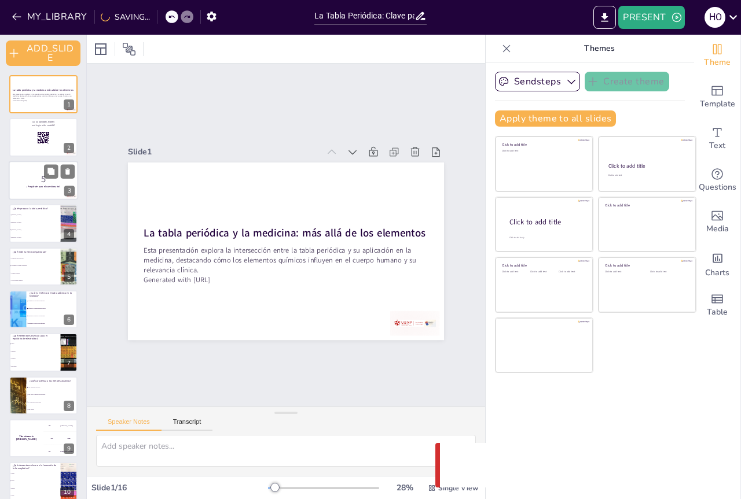
checkbox input "true"
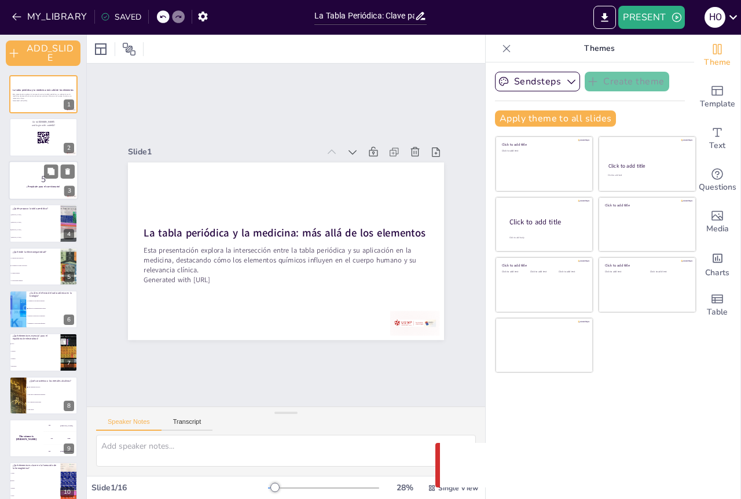
checkbox input "true"
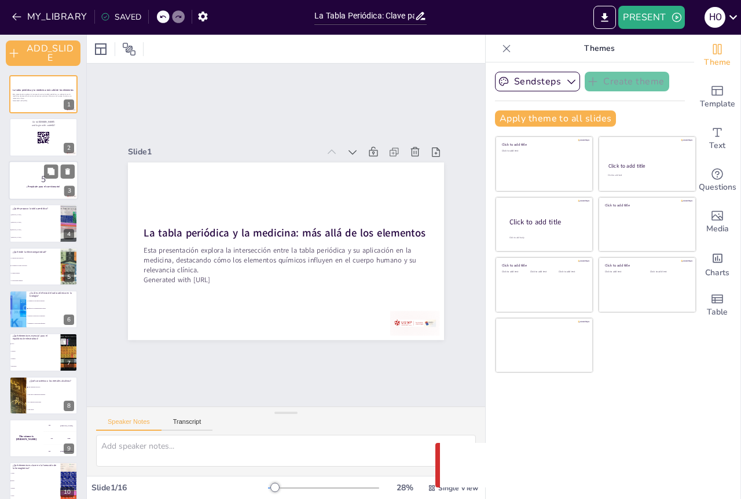
checkbox input "true"
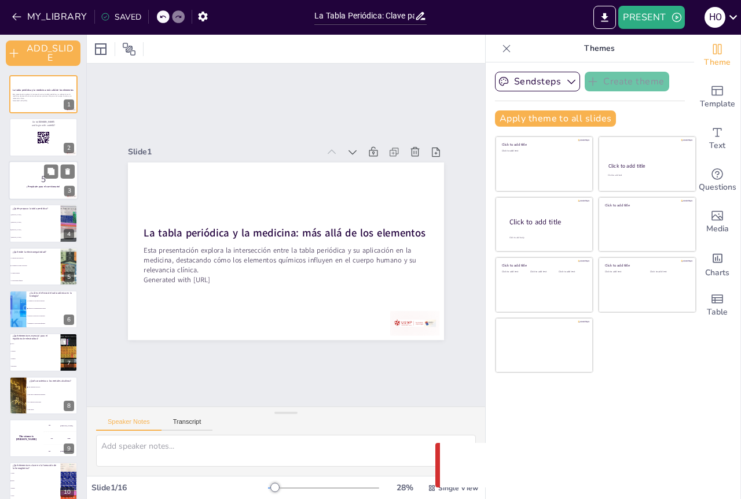
checkbox input "true"
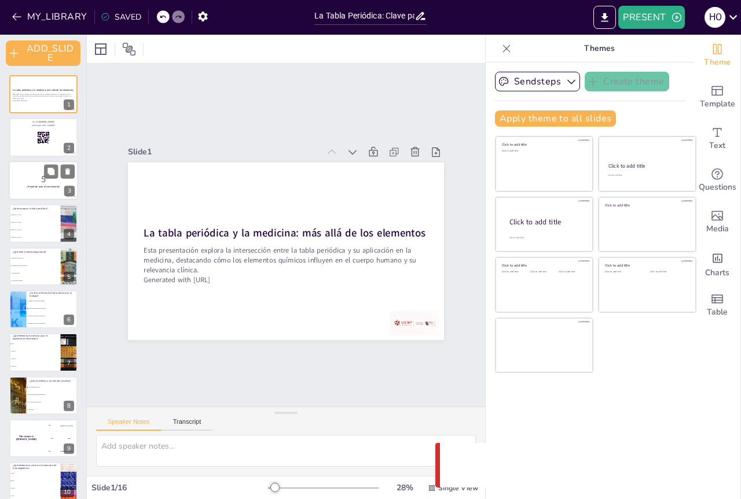
checkbox input "true"
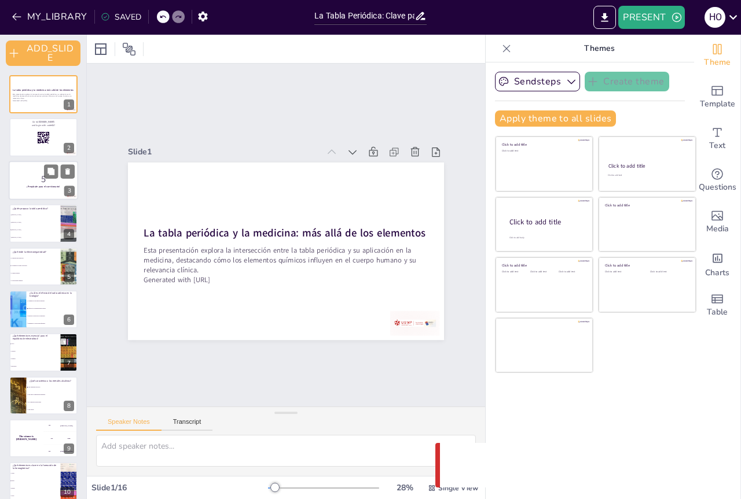
checkbox input "true"
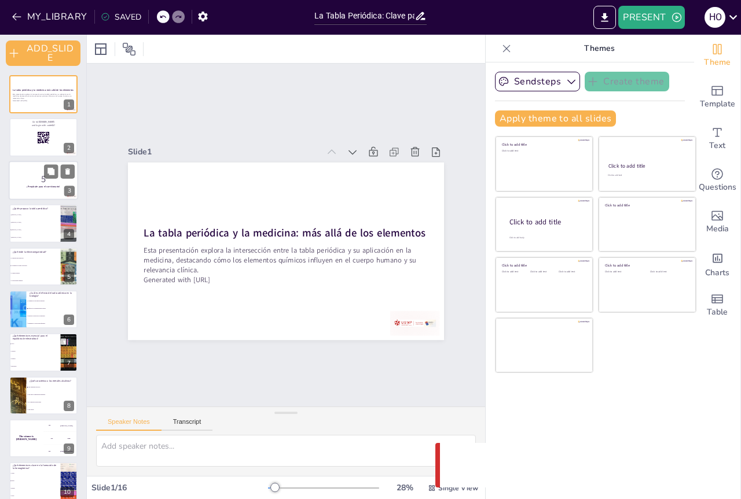
checkbox input "true"
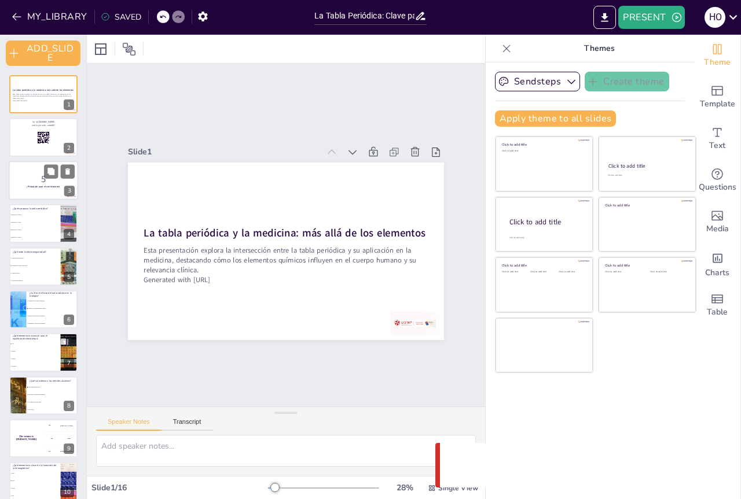
checkbox input "true"
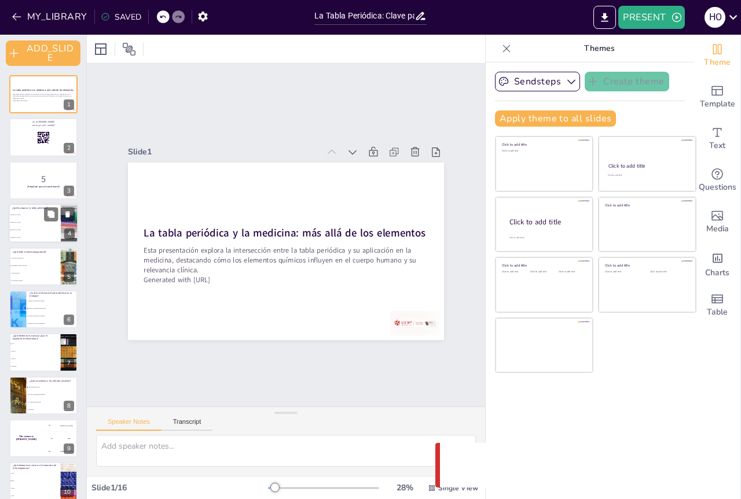
checkbox input "true"
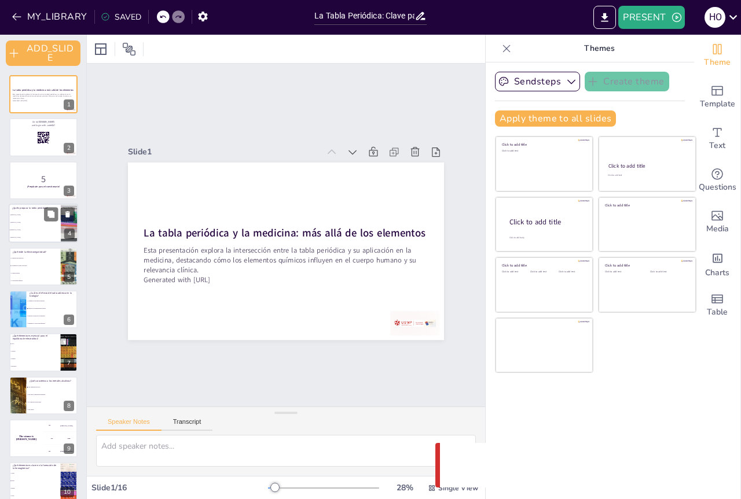
checkbox input "true"
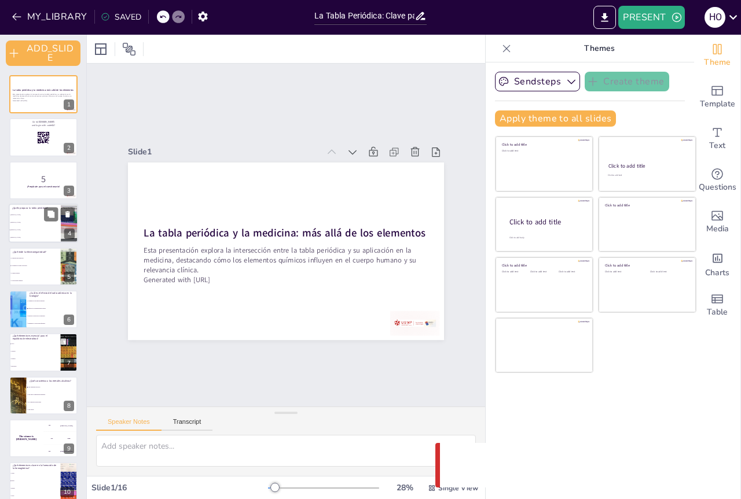
checkbox input "true"
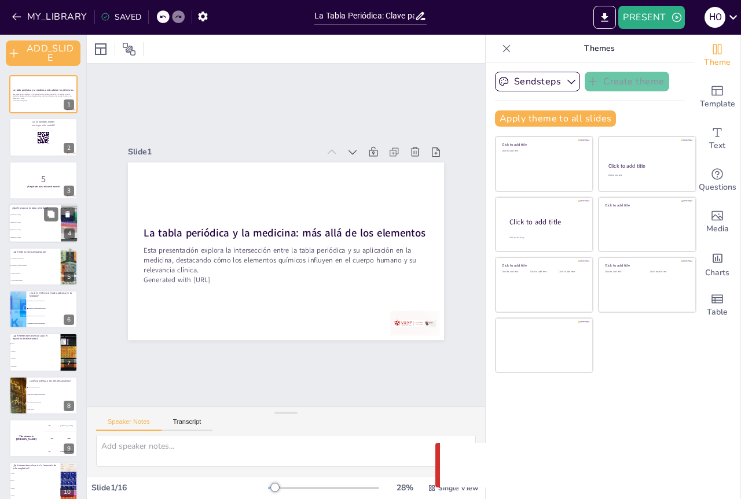
checkbox input "true"
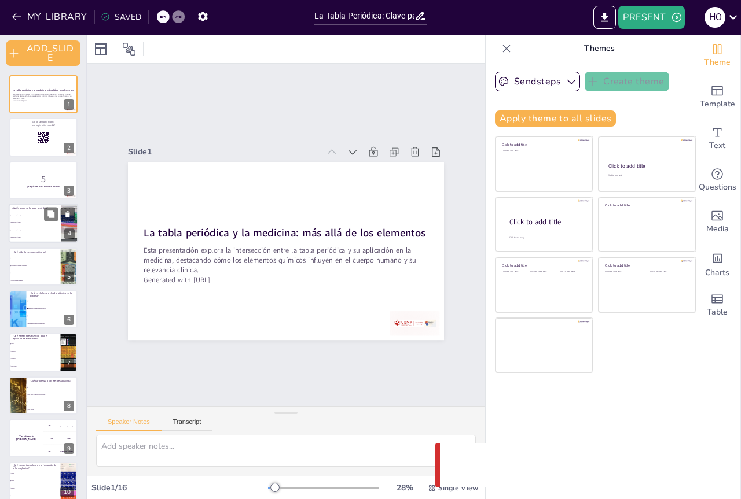
checkbox input "true"
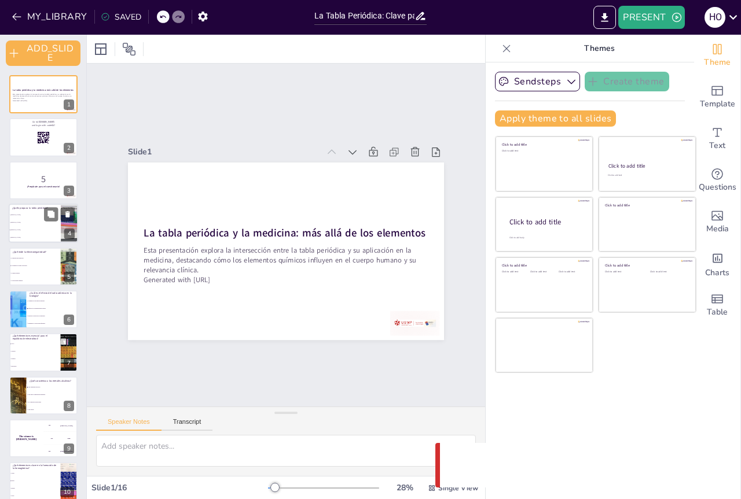
checkbox input "true"
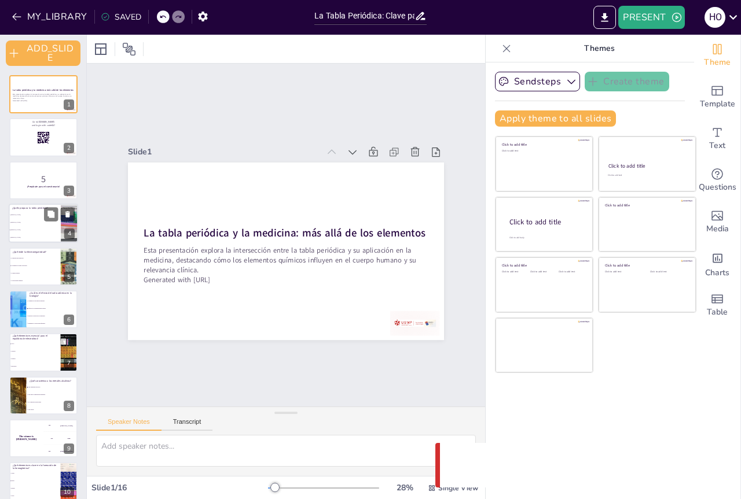
checkbox input "true"
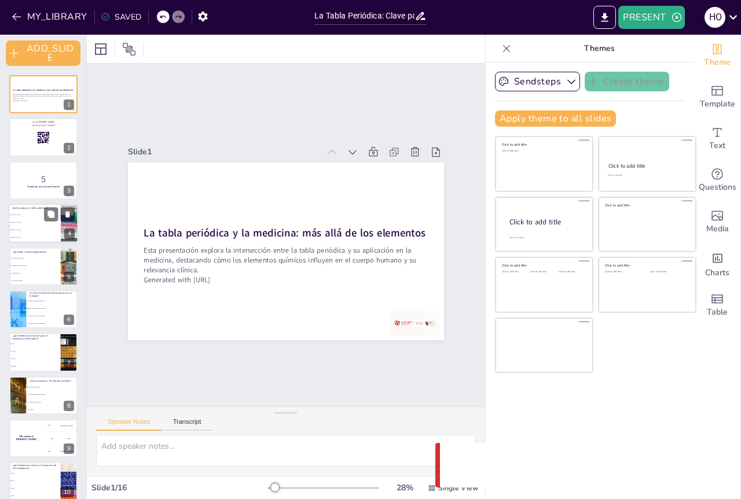
checkbox input "true"
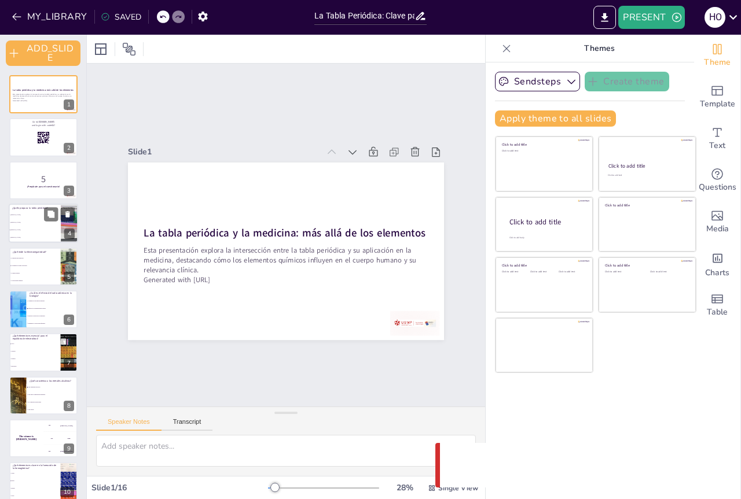
checkbox input "true"
click at [25, 212] on li "[PERSON_NAME]" at bounding box center [35, 215] width 52 height 8
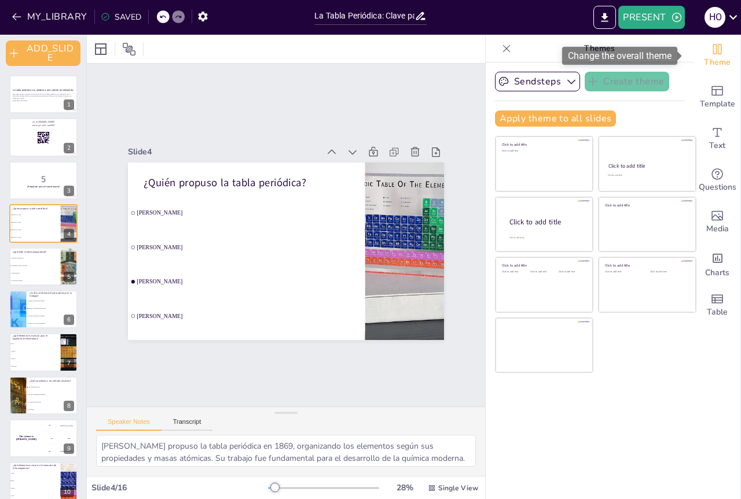
click at [707, 58] on span "Theme" at bounding box center [717, 62] width 27 height 13
click at [31, 102] on div at bounding box center [43, 94] width 69 height 39
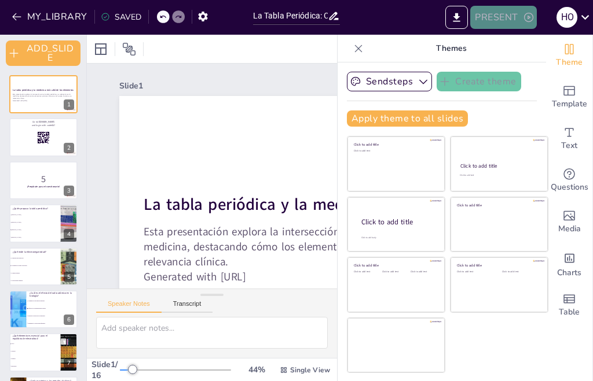
click at [499, 19] on button "PRESENT" at bounding box center [503, 17] width 66 height 23
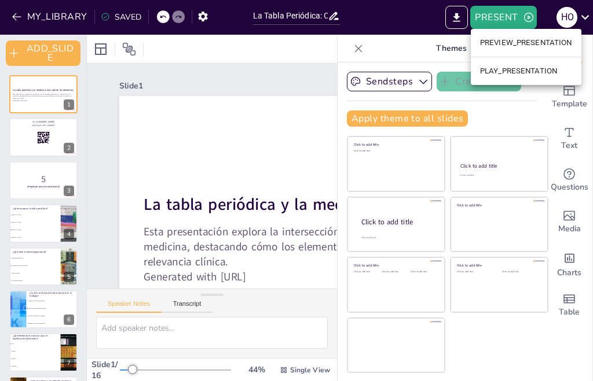
click at [489, 71] on li "PLAY_PRESENTATION" at bounding box center [525, 71] width 111 height 19
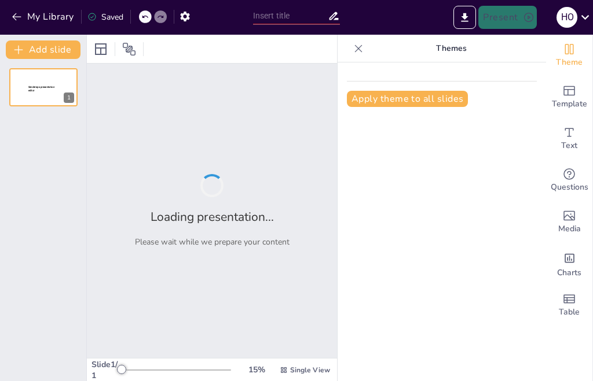
type input "La Tabla Periódica: Clave para Comprender la Salud"
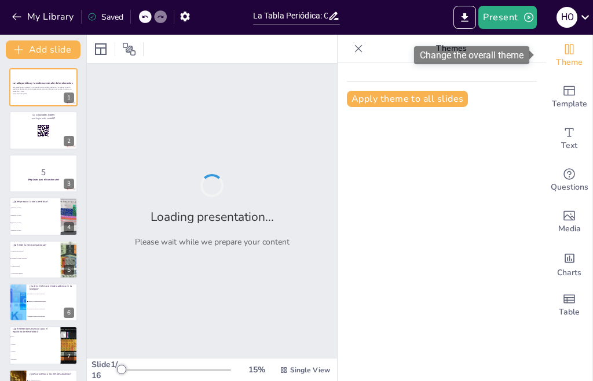
checkbox input "true"
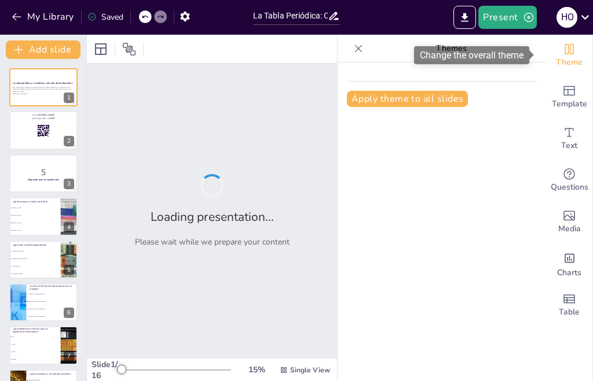
checkbox input "true"
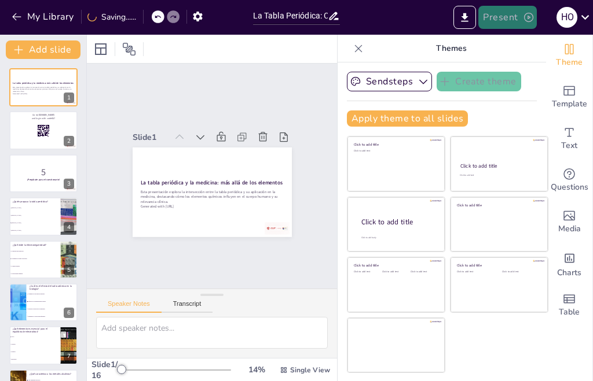
click at [512, 13] on button "Present" at bounding box center [507, 17] width 58 height 23
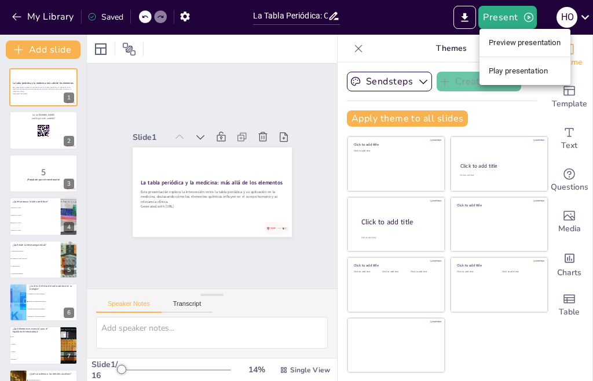
click at [520, 39] on li "Preview presentation" at bounding box center [524, 43] width 91 height 19
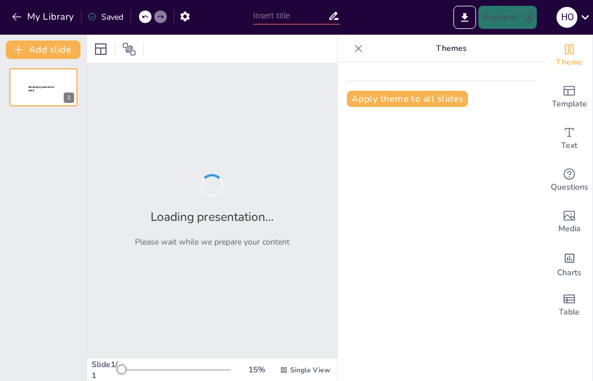
type input "La Tabla Periódica: Clave para Comprender la Salud"
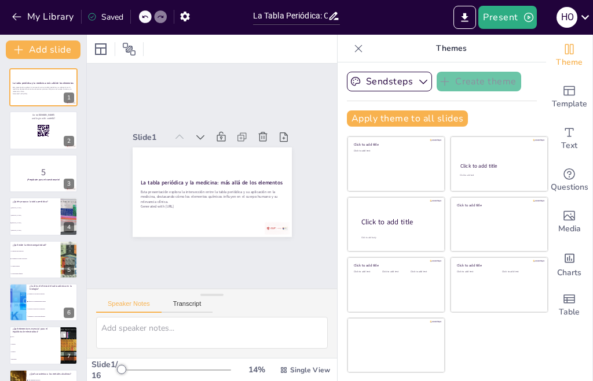
checkbox input "true"
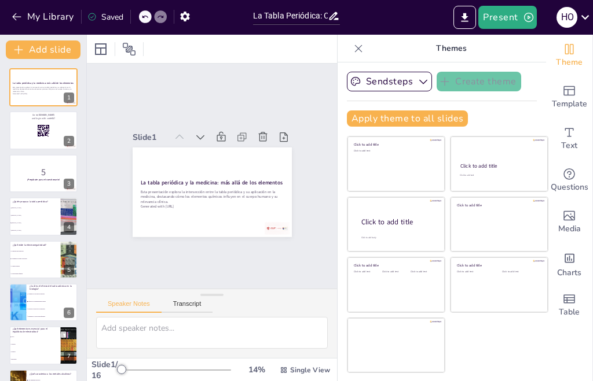
checkbox input "true"
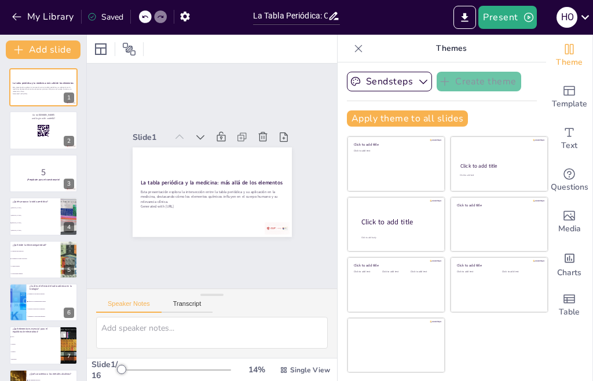
checkbox input "true"
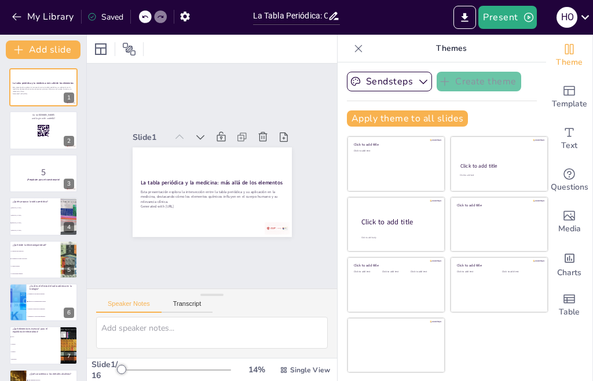
checkbox input "true"
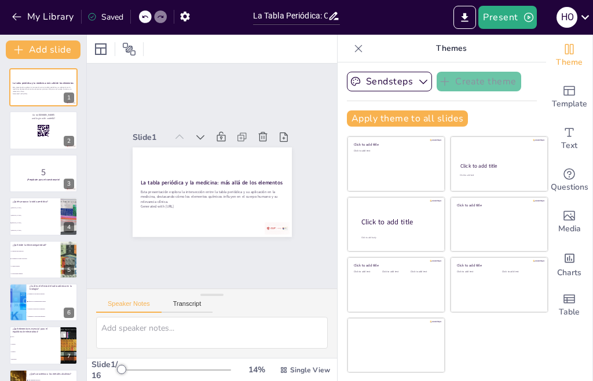
checkbox input "true"
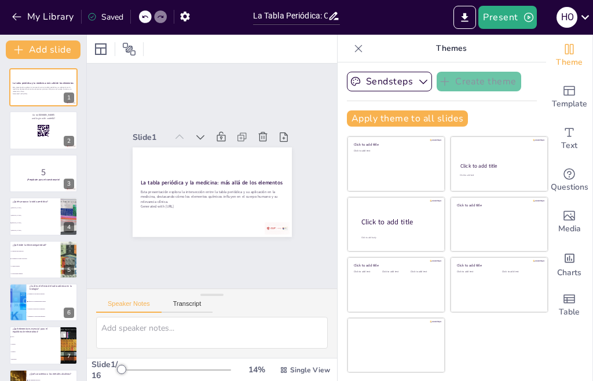
checkbox input "true"
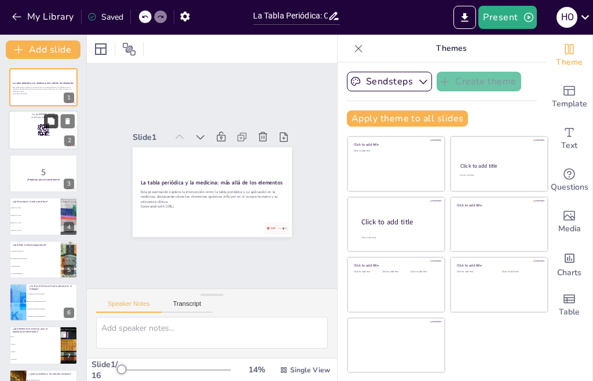
click at [46, 122] on button at bounding box center [51, 122] width 14 height 14
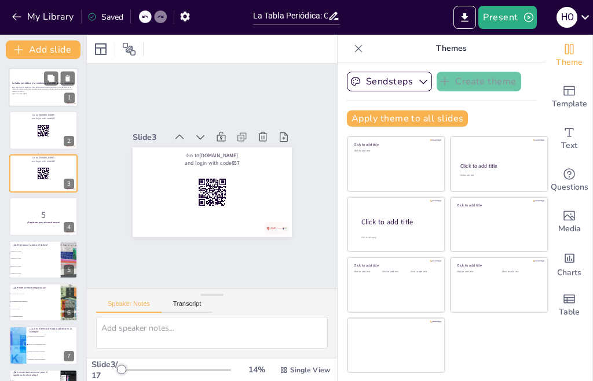
checkbox input "true"
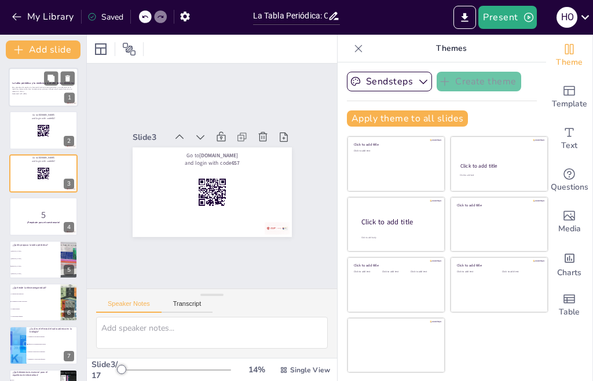
checkbox input "true"
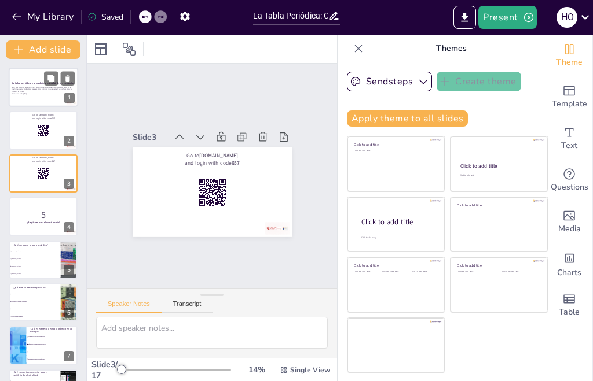
checkbox input "true"
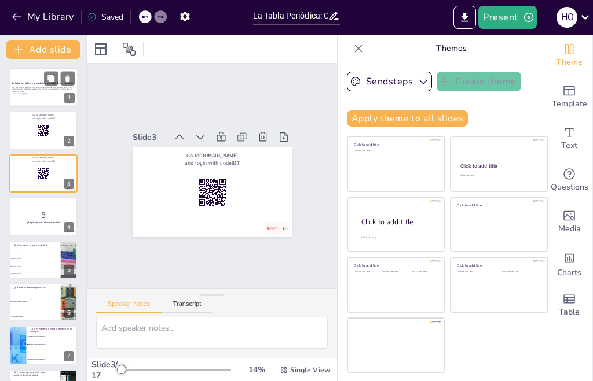
checkbox input "true"
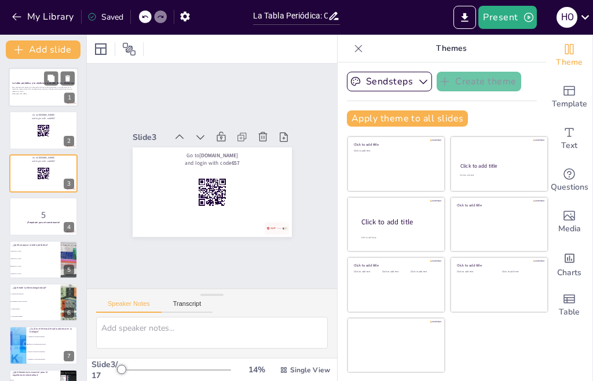
checkbox input "true"
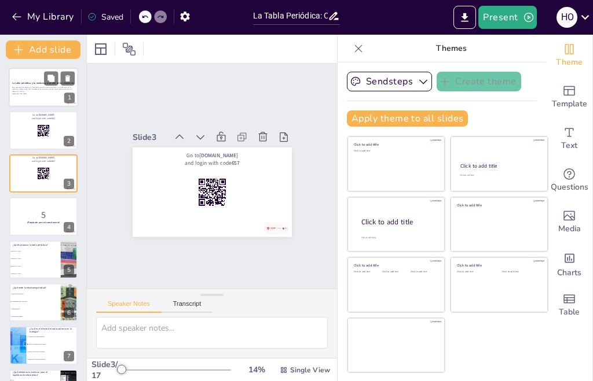
checkbox input "true"
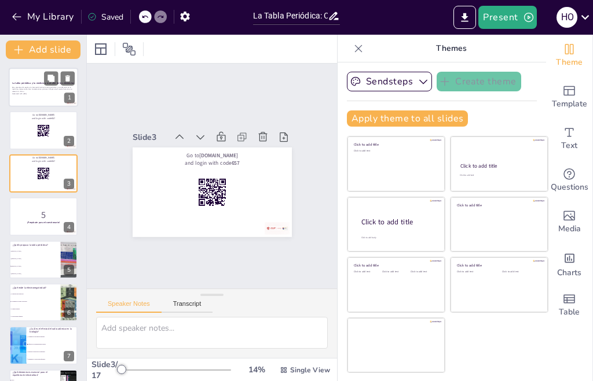
checkbox input "true"
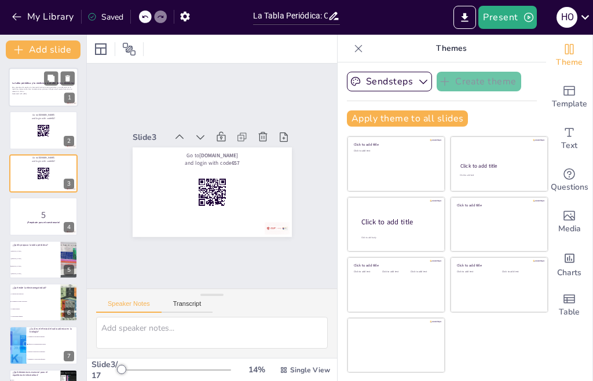
checkbox input "true"
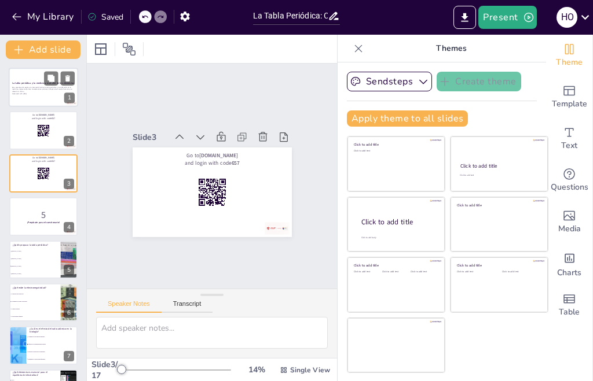
checkbox input "true"
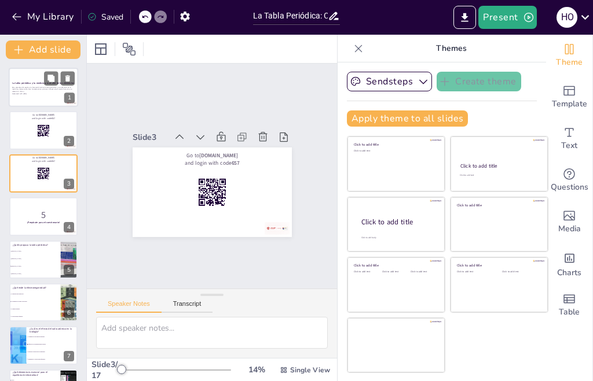
checkbox input "true"
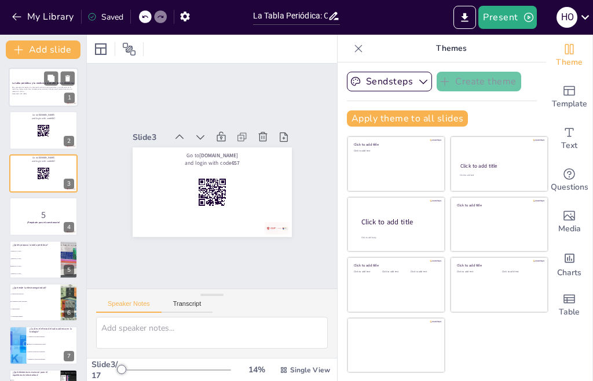
checkbox input "true"
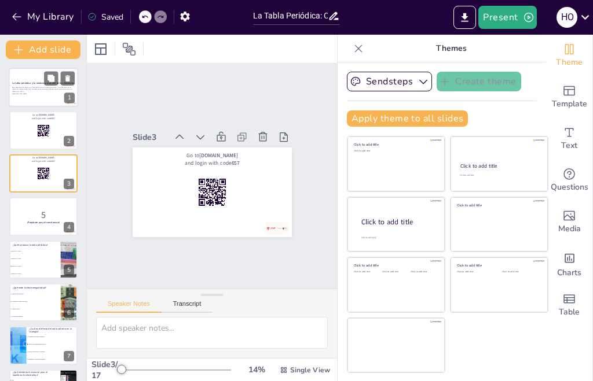
checkbox input "true"
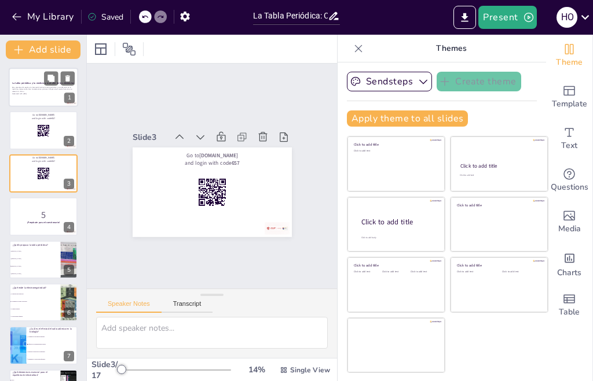
checkbox input "true"
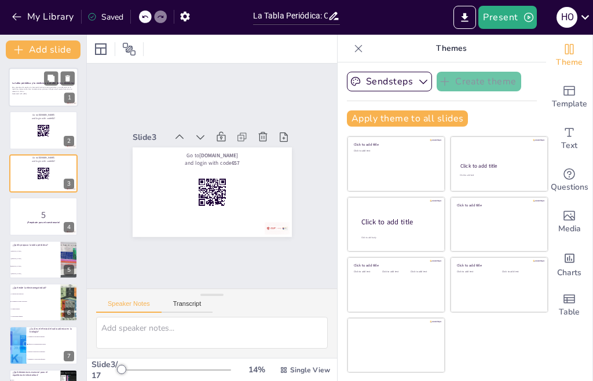
checkbox input "true"
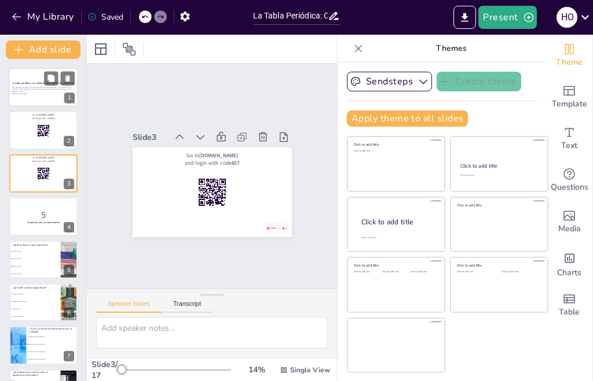
click at [33, 89] on p "Esta presentación explora la intersección entre la tabla periódica y su aplicac…" at bounding box center [43, 89] width 62 height 6
checkbox input "true"
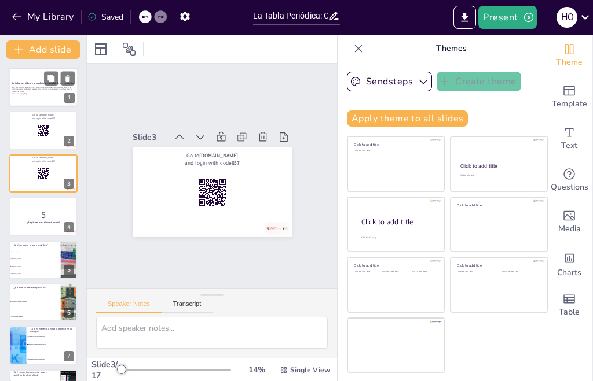
checkbox input "true"
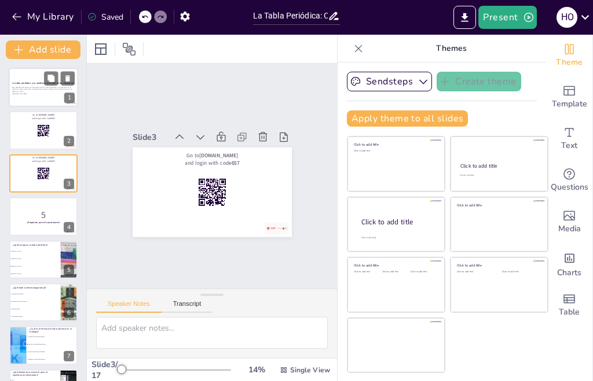
checkbox input "true"
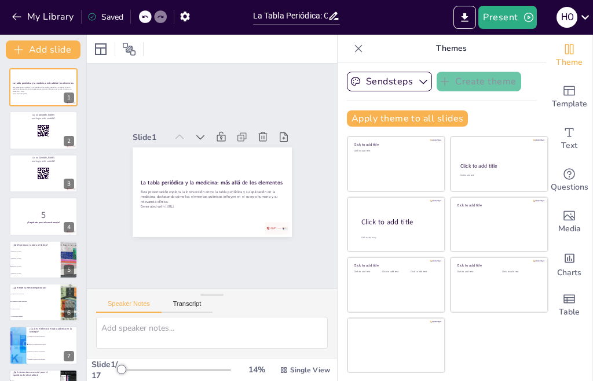
checkbox input "true"
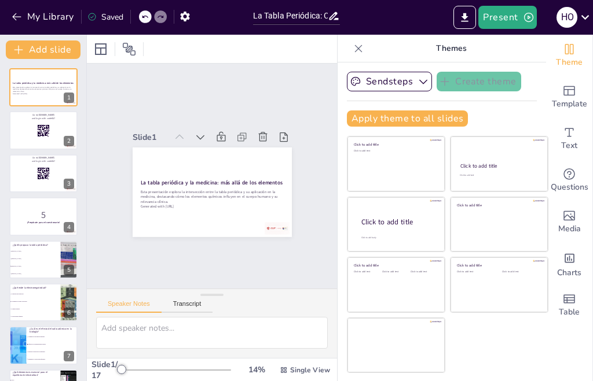
checkbox input "true"
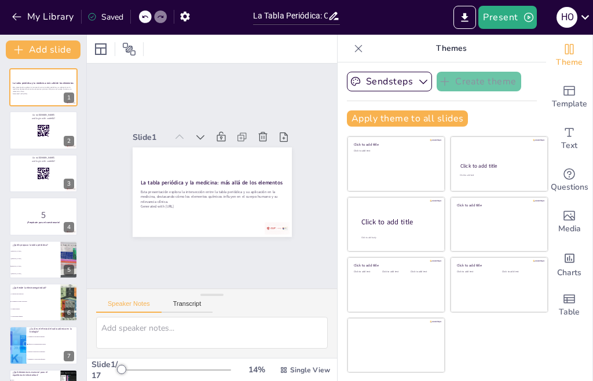
checkbox input "true"
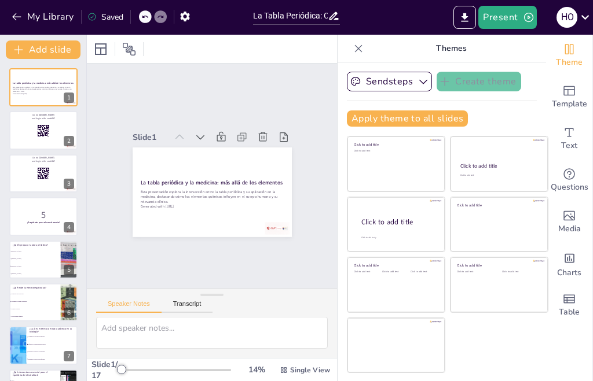
checkbox input "true"
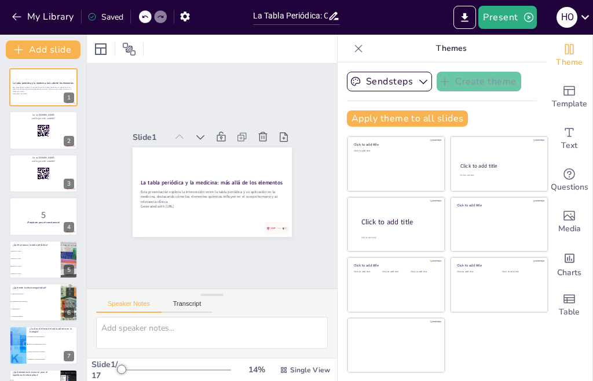
checkbox input "true"
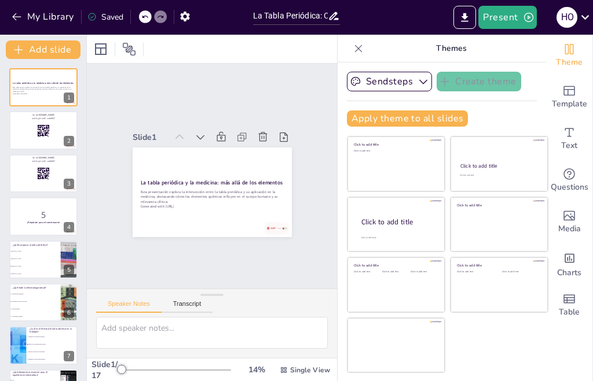
checkbox input "true"
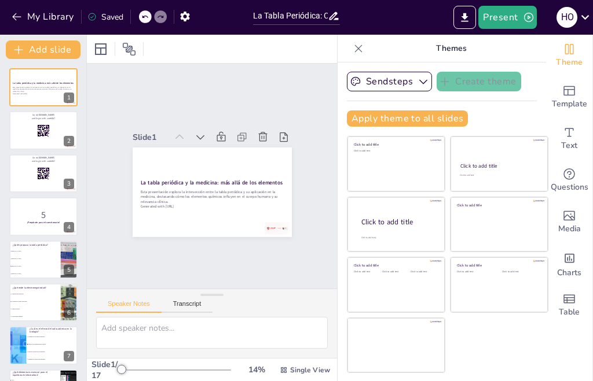
checkbox input "true"
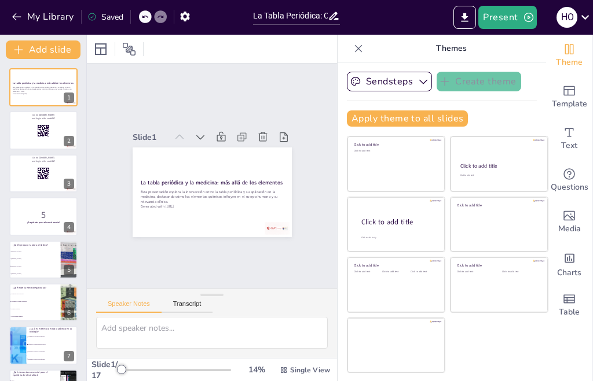
checkbox input "true"
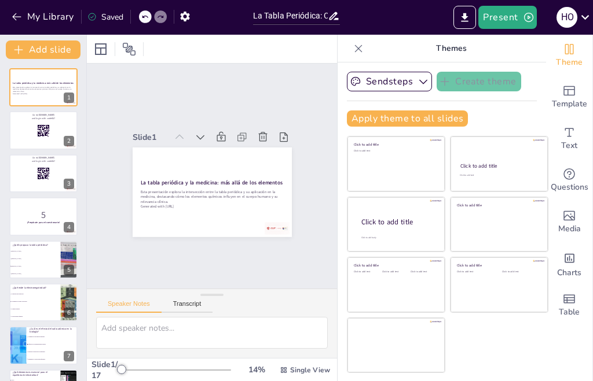
checkbox input "true"
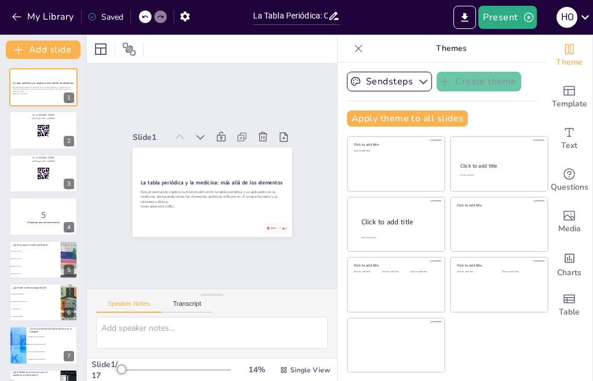
checkbox input "true"
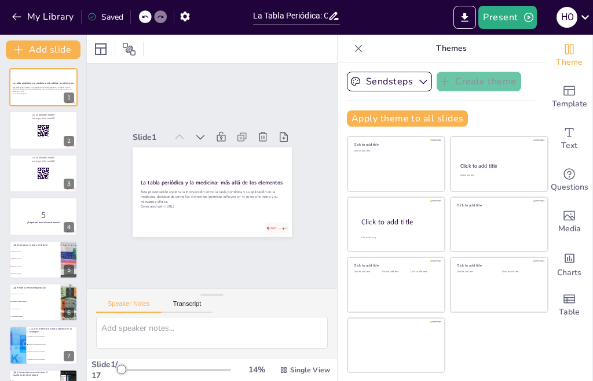
checkbox input "true"
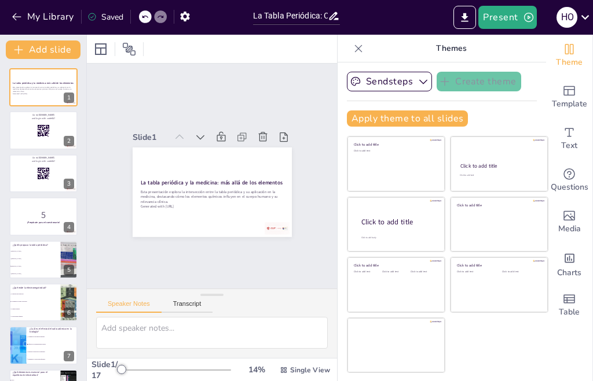
checkbox input "true"
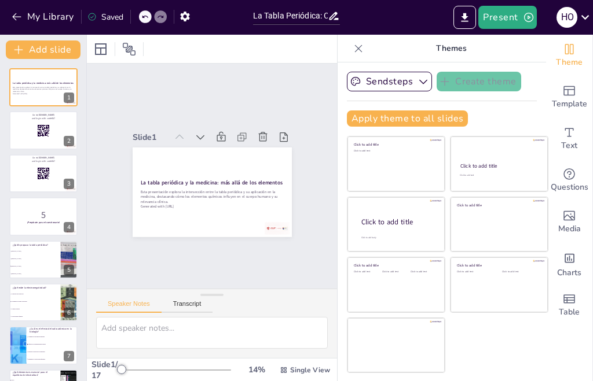
checkbox input "true"
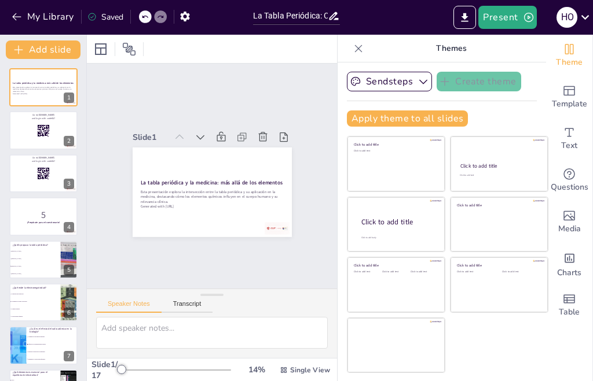
checkbox input "true"
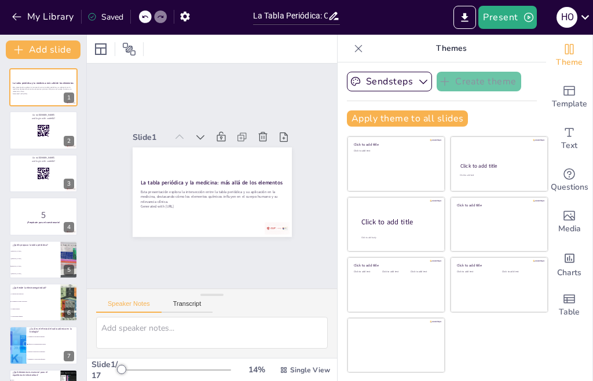
checkbox input "true"
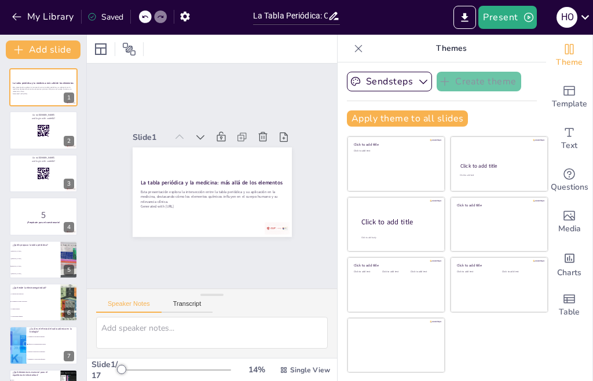
checkbox input "true"
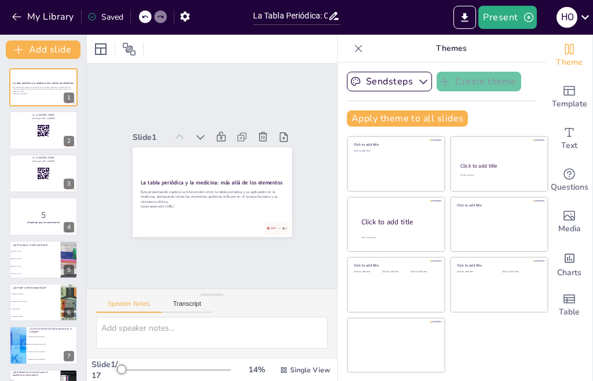
checkbox input "true"
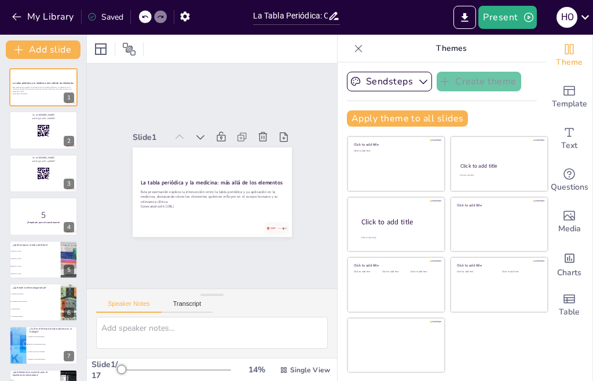
checkbox input "true"
click at [182, 17] on icon "button" at bounding box center [184, 17] width 9 height 10
